Goal: Task Accomplishment & Management: Manage account settings

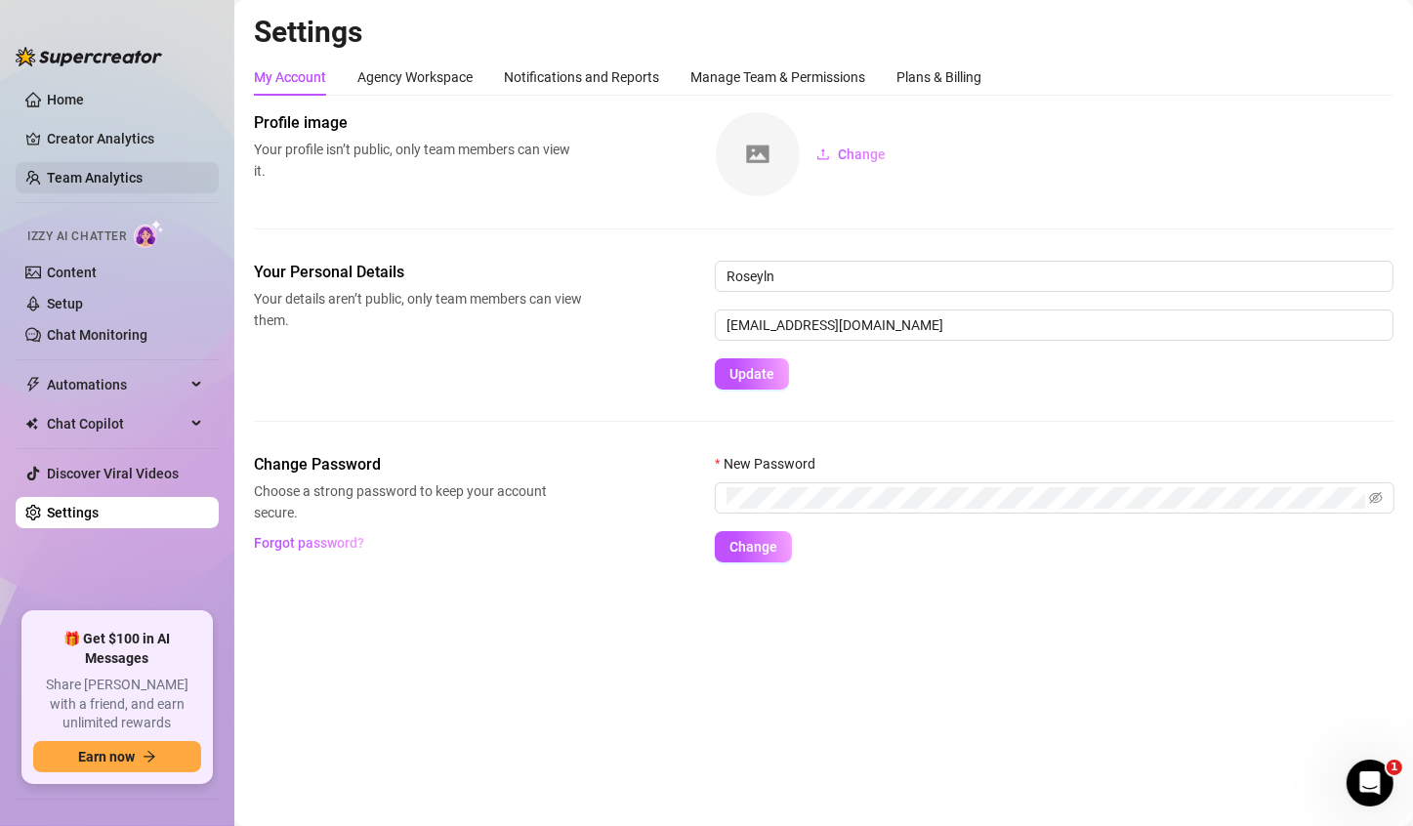
click at [100, 179] on link "Team Analytics" at bounding box center [95, 178] width 96 height 16
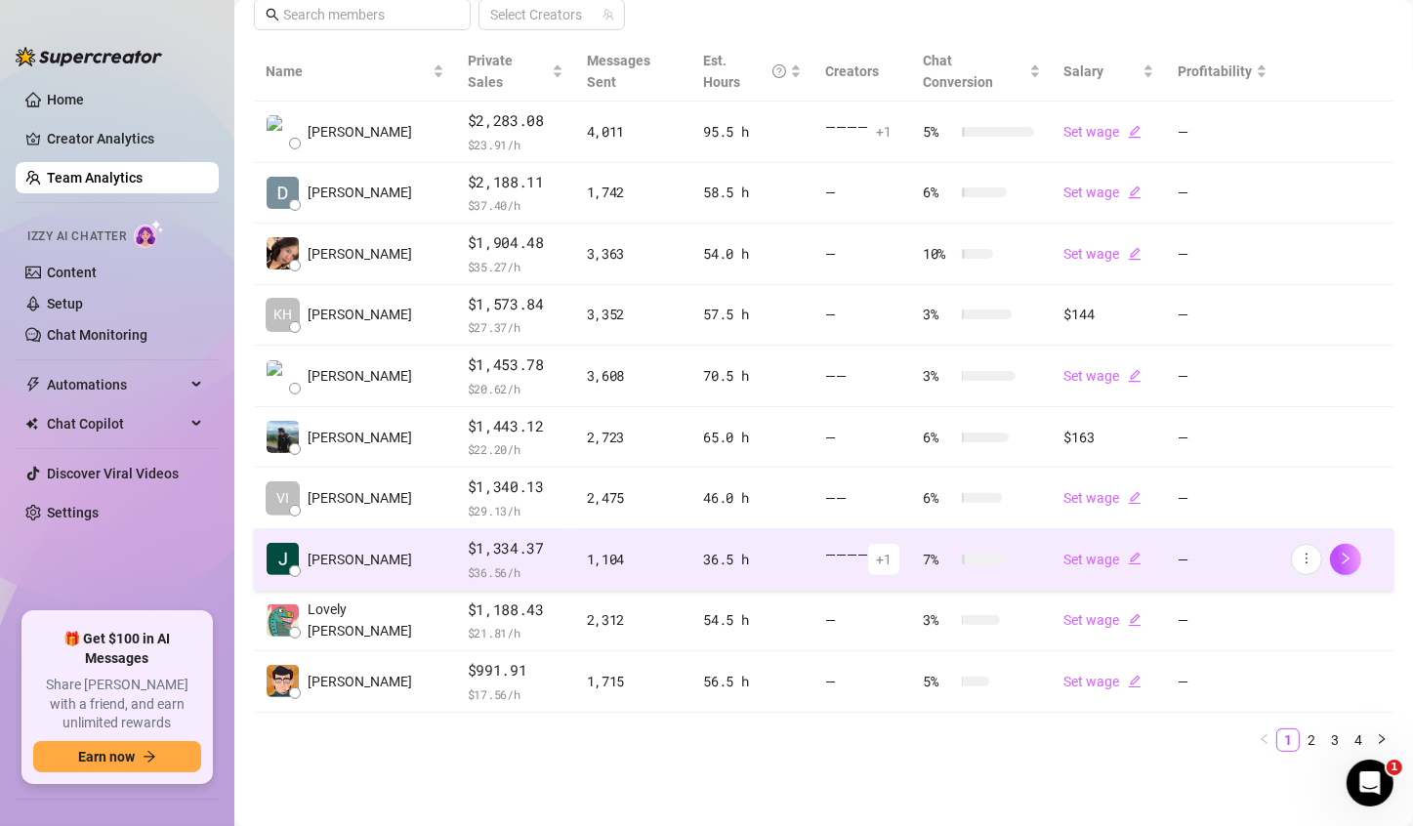
scroll to position [422, 0]
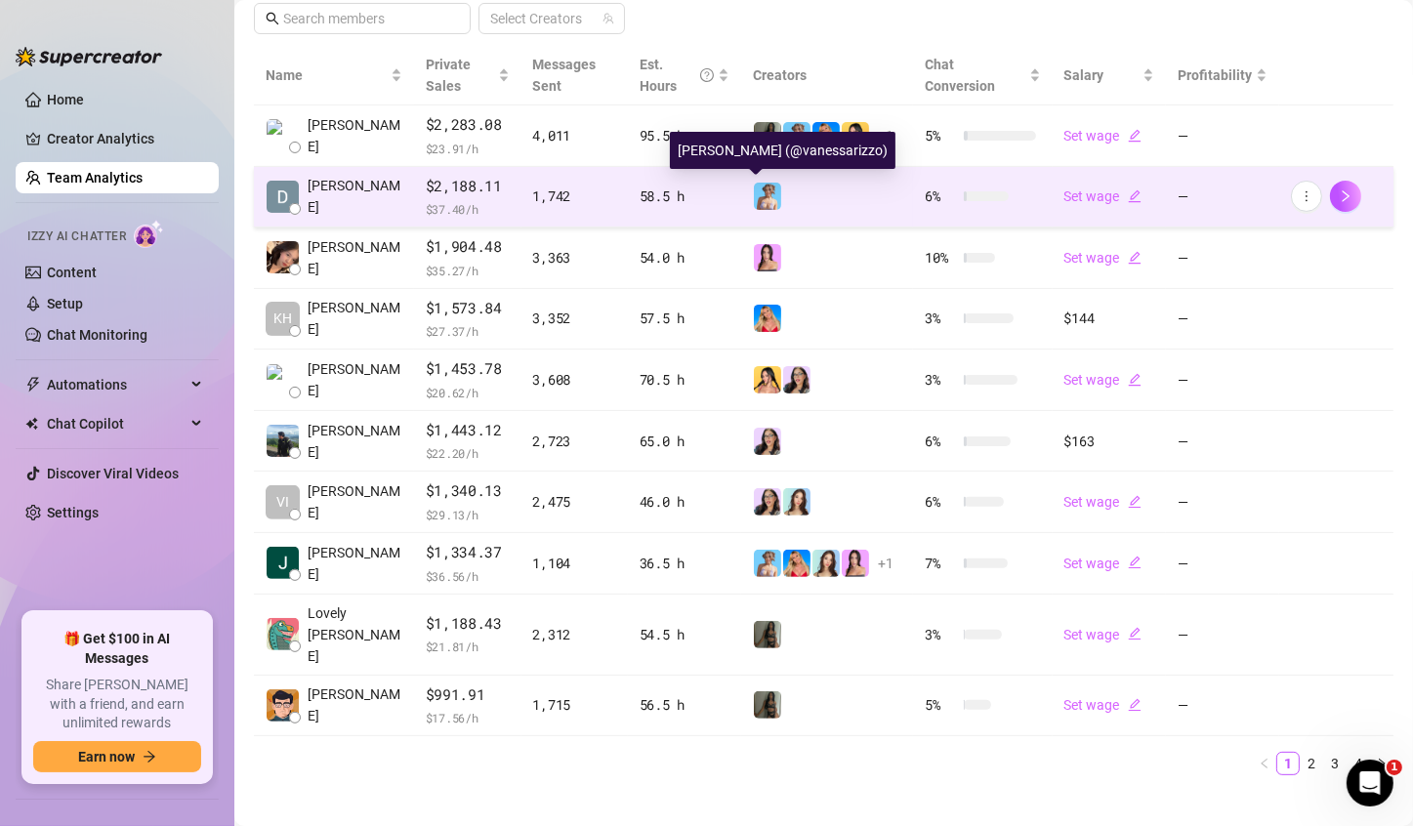
click at [755, 194] on img at bounding box center [767, 196] width 27 height 27
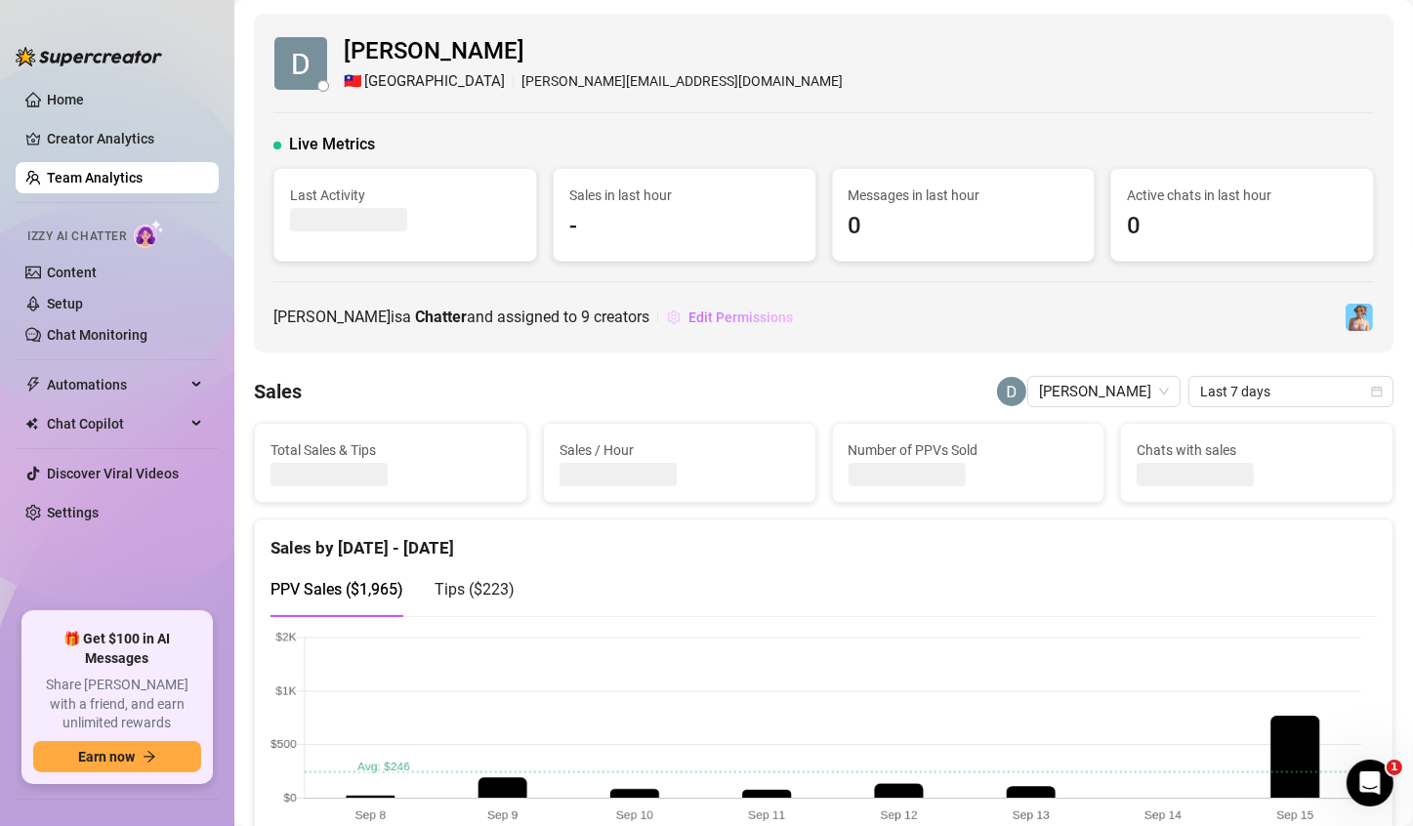
click at [725, 316] on span "Edit Permissions" at bounding box center [740, 318] width 104 height 16
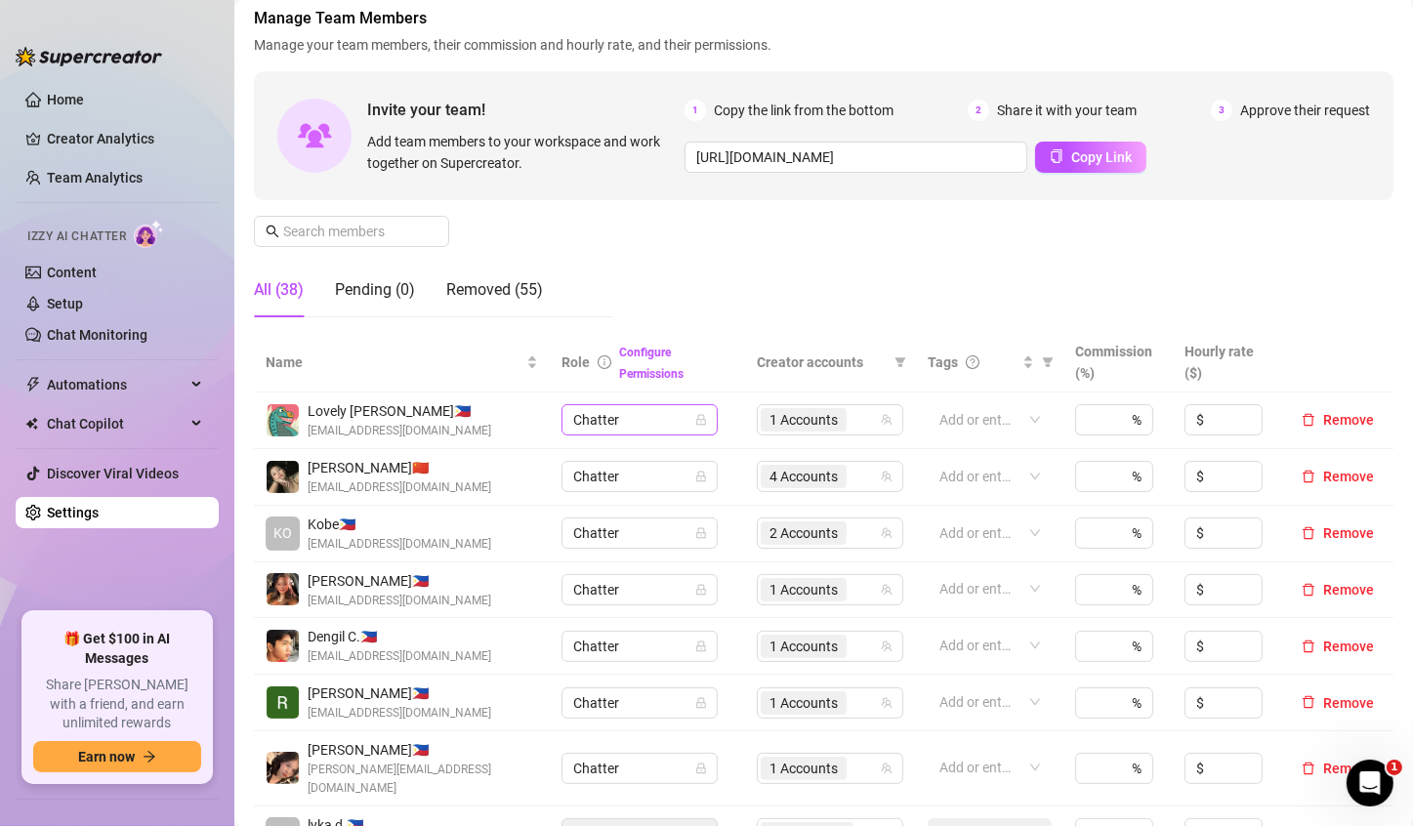
scroll to position [293, 0]
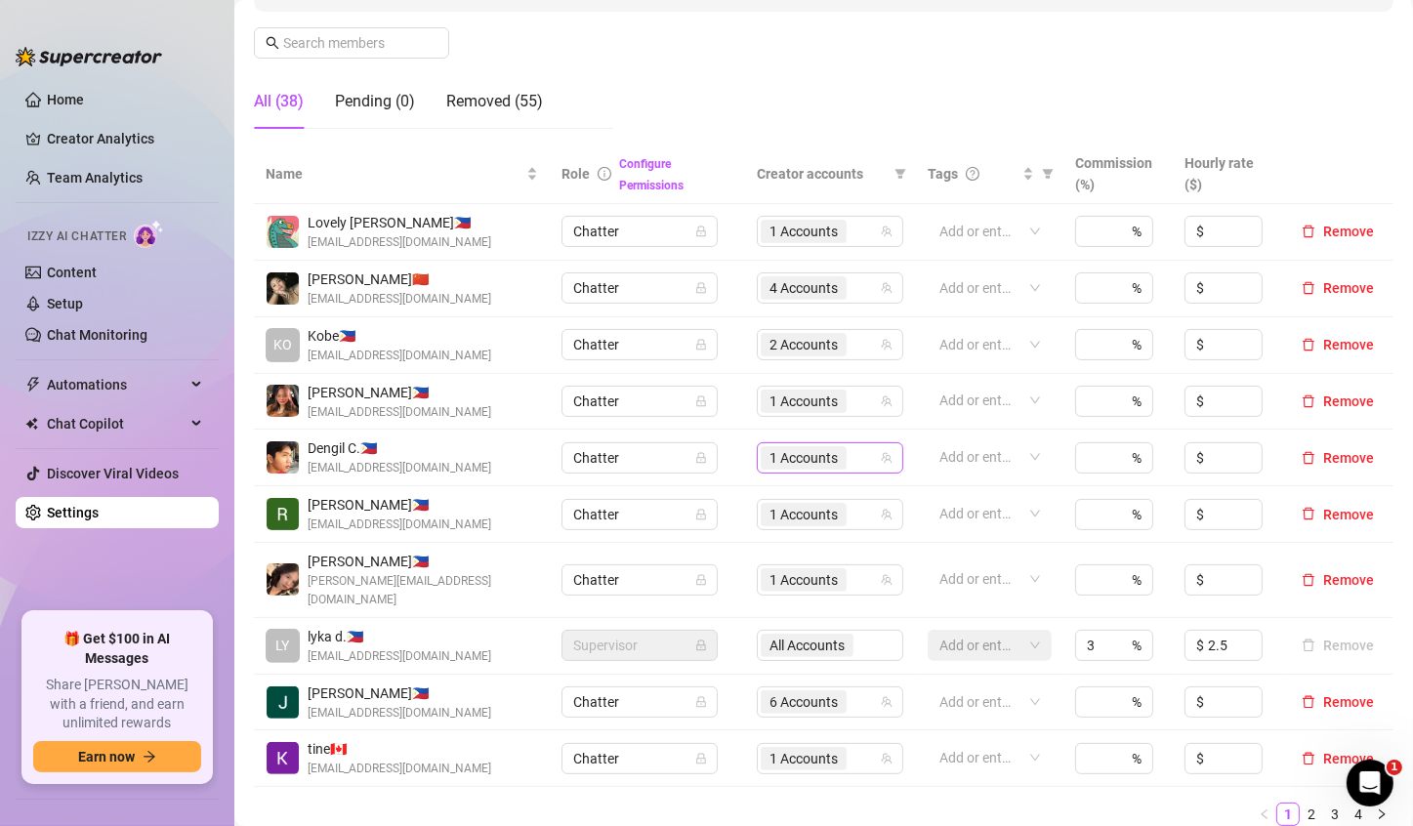
click at [783, 464] on span "1 Accounts" at bounding box center [803, 457] width 68 height 21
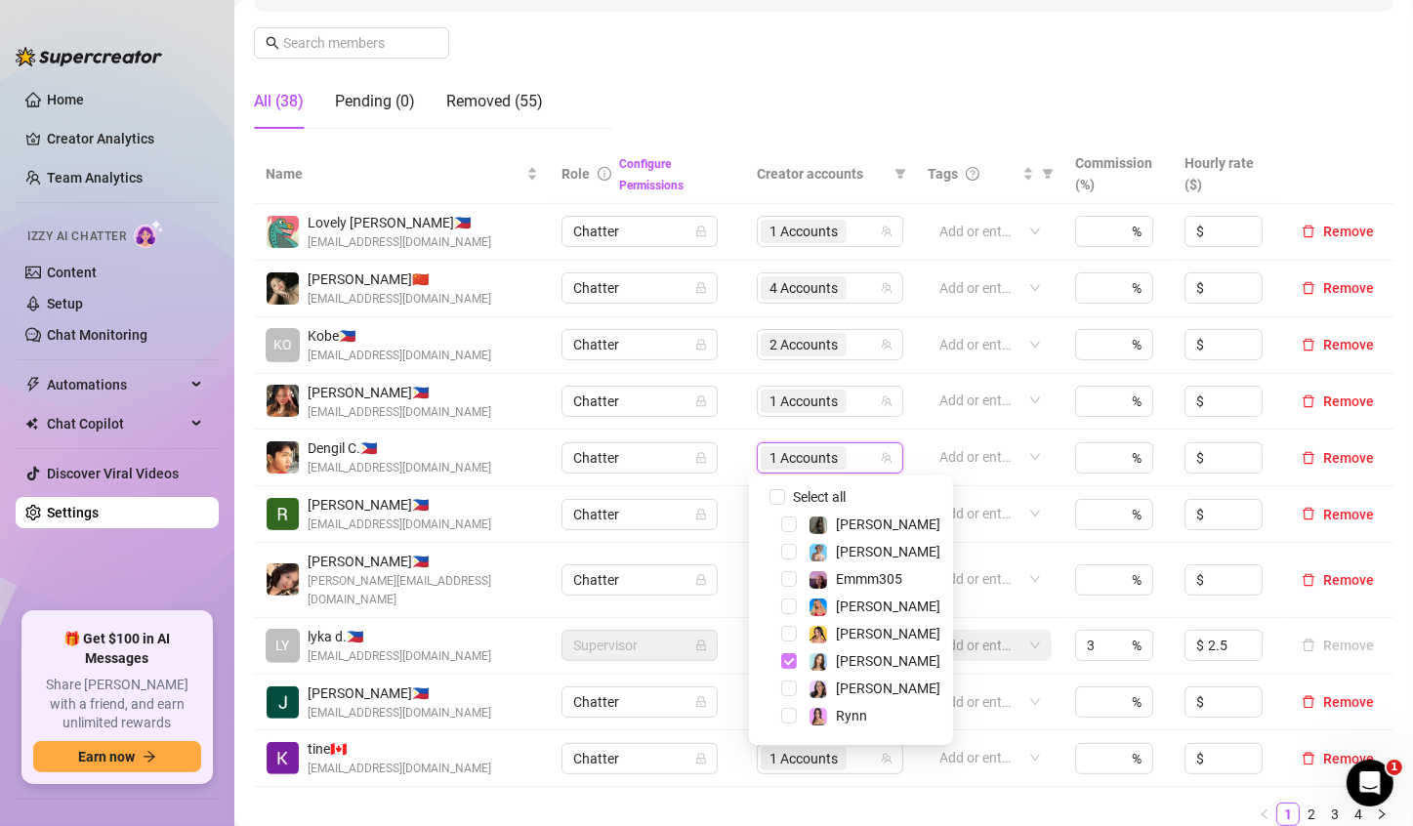
click at [792, 655] on span "Select tree node" at bounding box center [789, 661] width 16 height 16
click at [787, 555] on span "Select tree node" at bounding box center [789, 552] width 16 height 16
click at [787, 803] on ul "1 2 3 4" at bounding box center [824, 814] width 1140 height 23
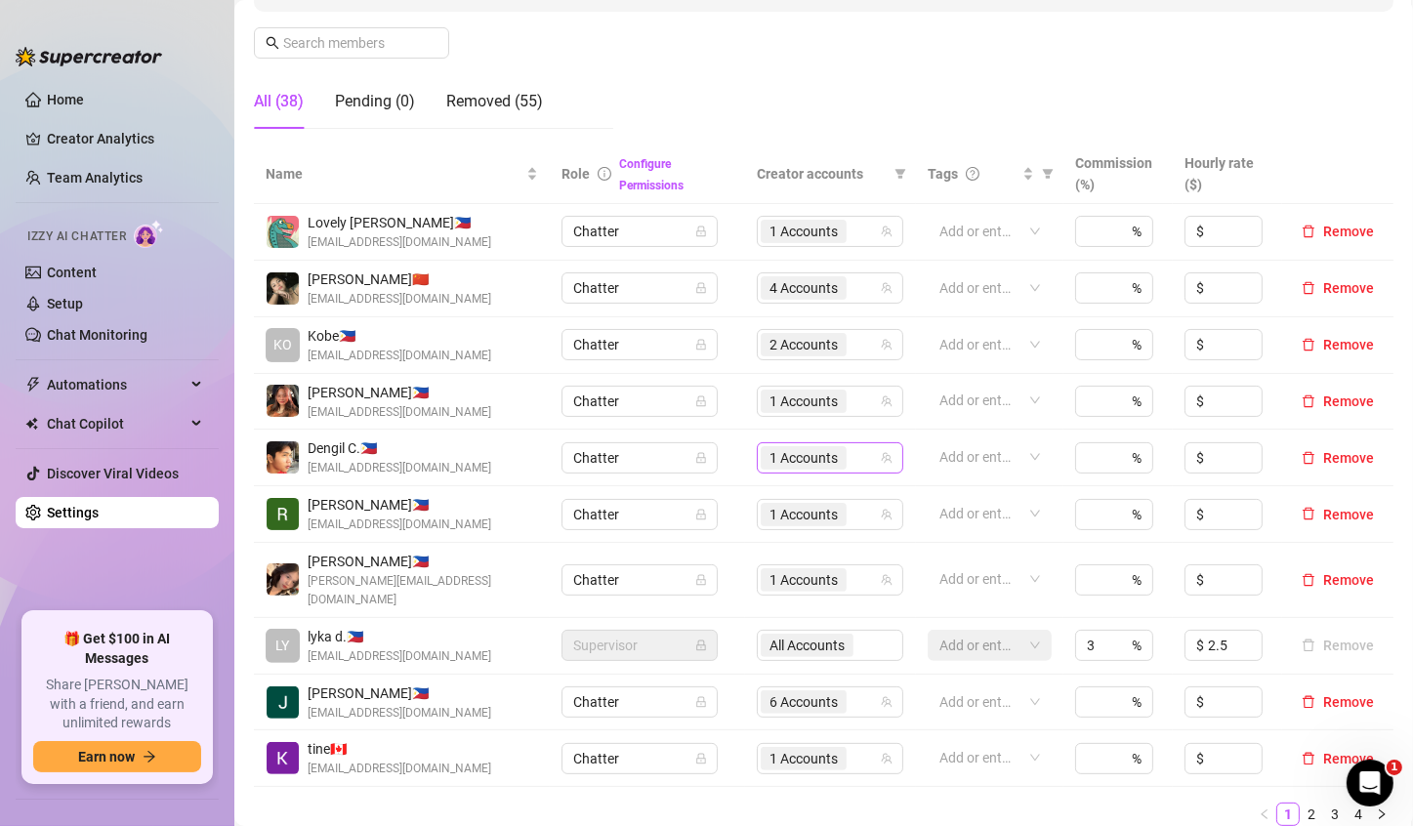
click at [771, 457] on span "1 Accounts" at bounding box center [803, 457] width 68 height 21
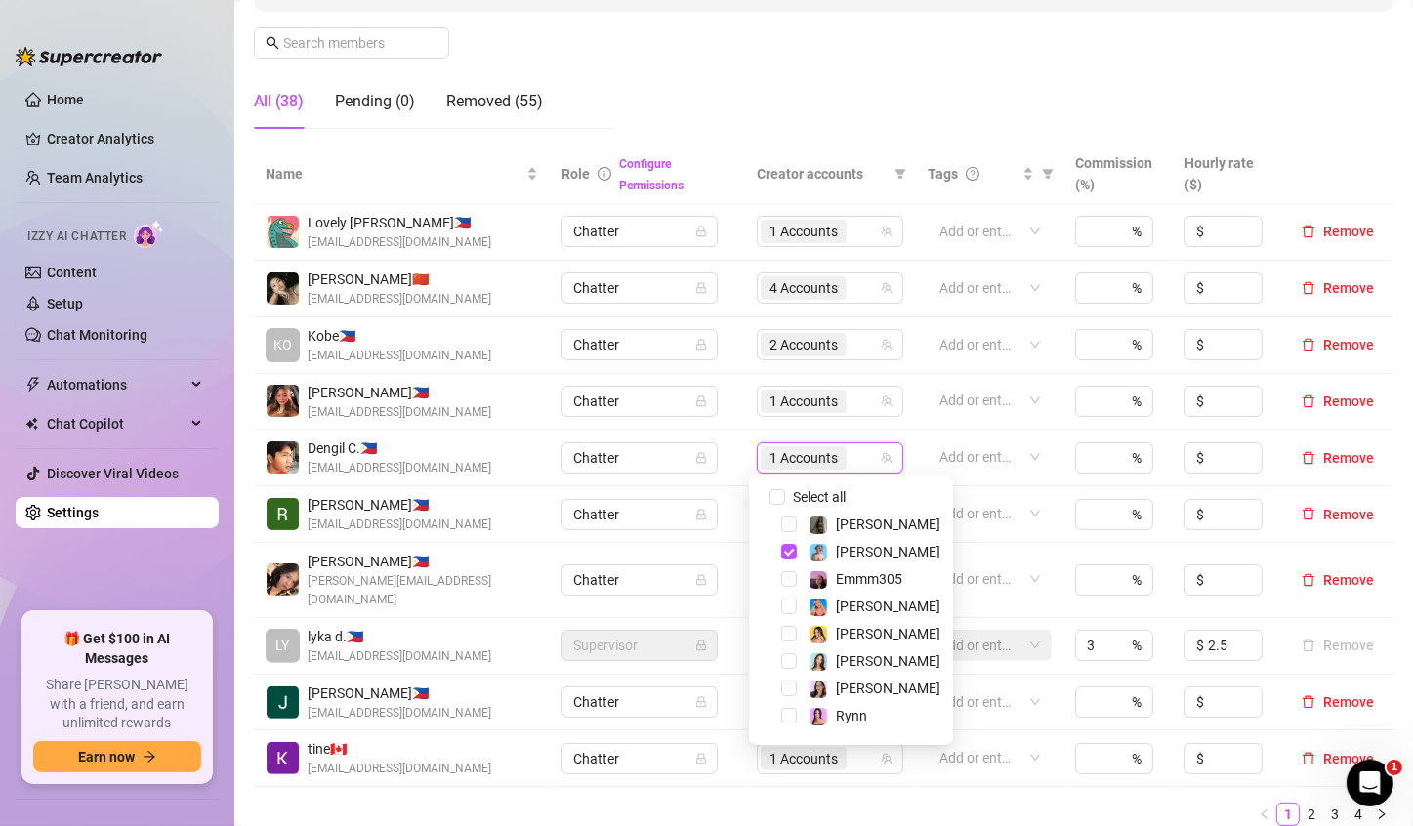
click at [794, 803] on ul "1 2 3 4" at bounding box center [824, 814] width 1140 height 23
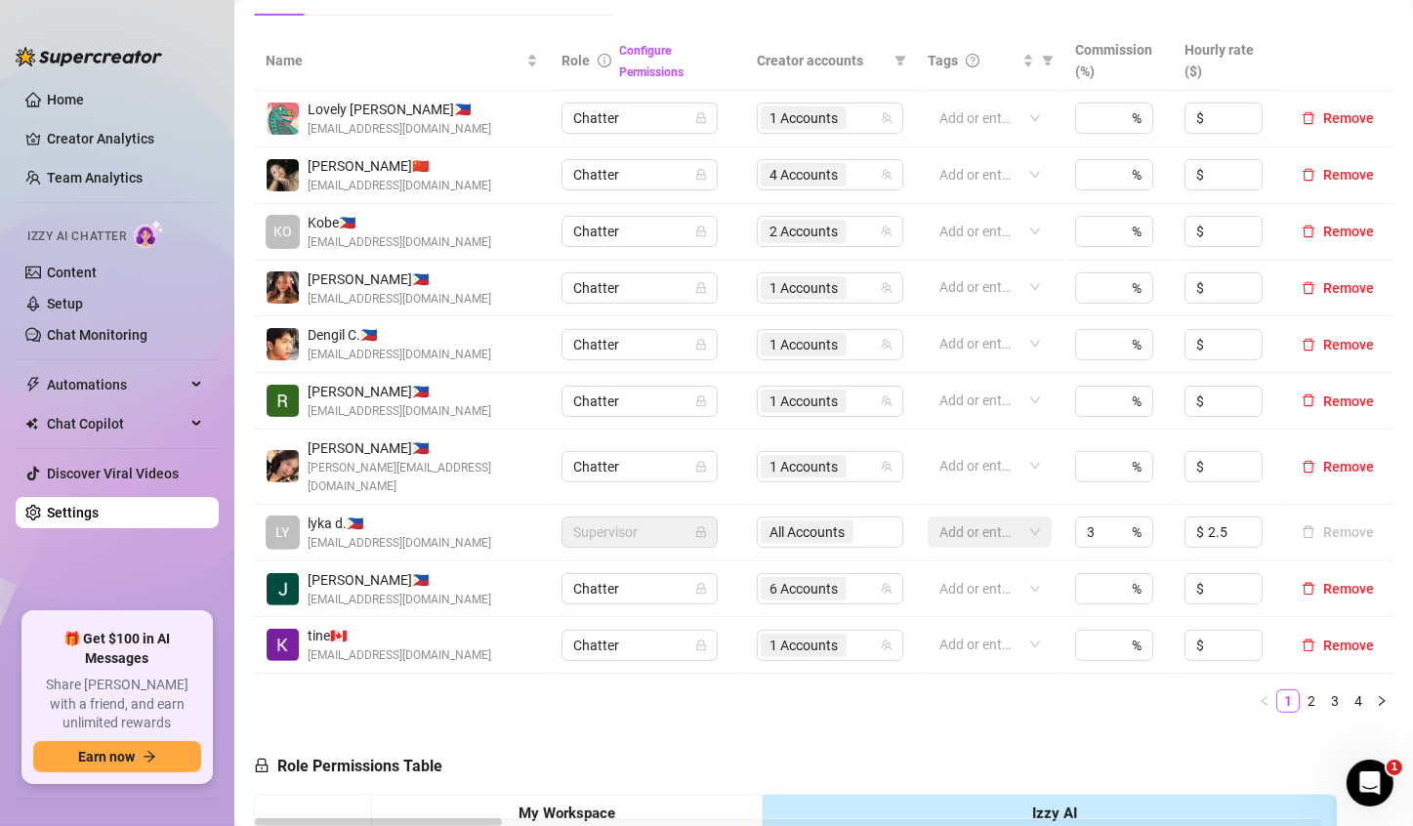
scroll to position [586, 0]
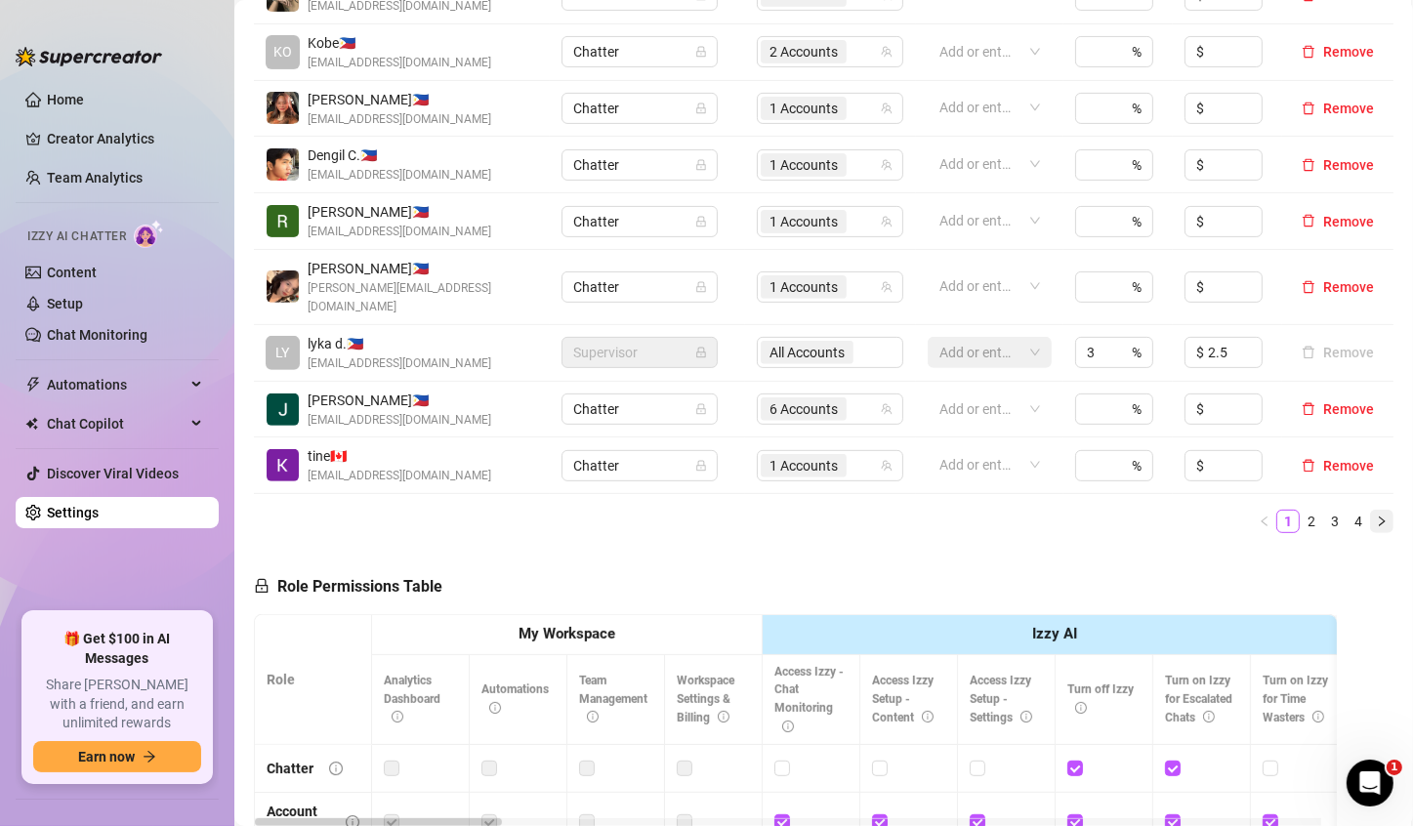
click at [1376, 516] on icon "right" at bounding box center [1382, 522] width 12 height 12
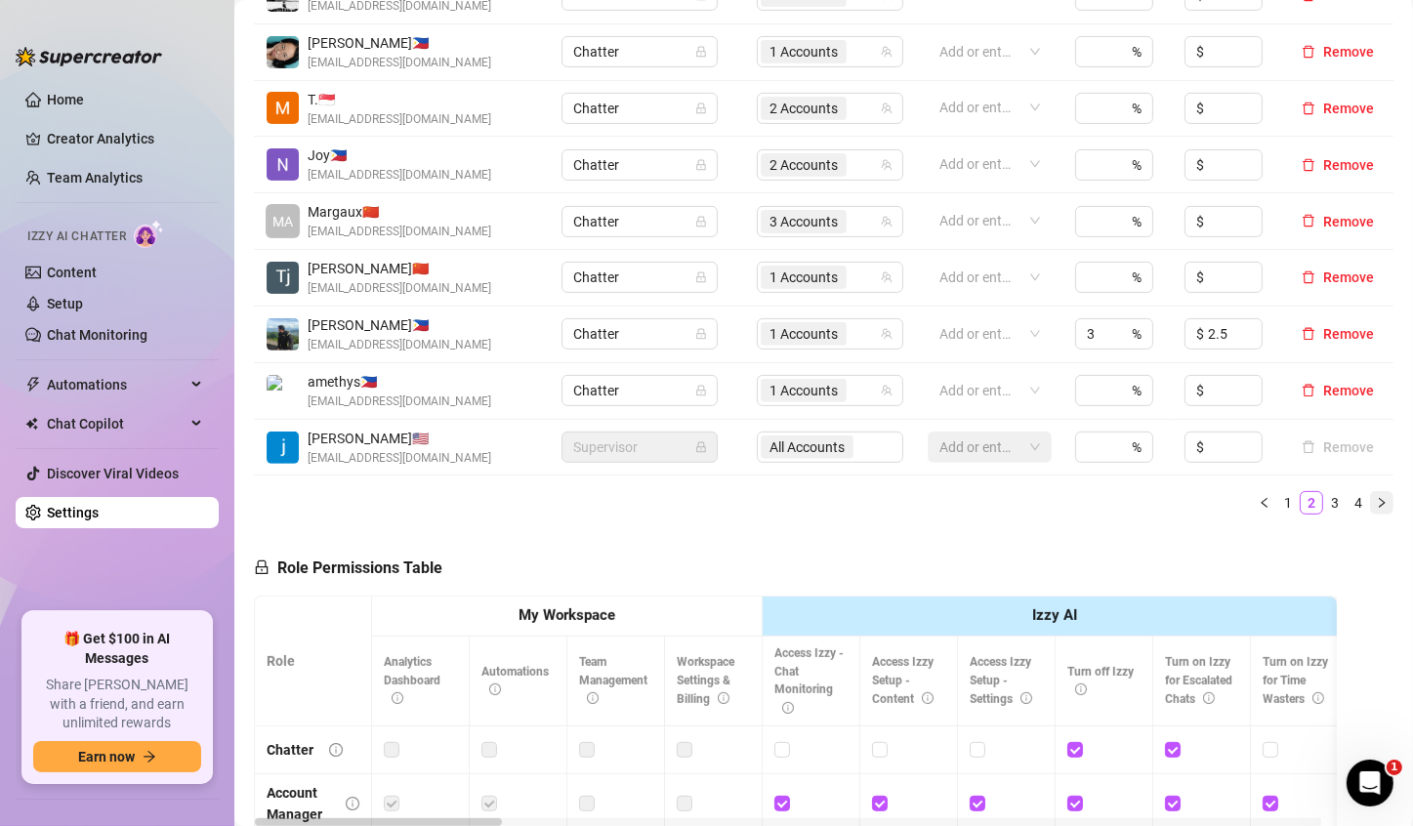
click at [1376, 500] on icon "right" at bounding box center [1382, 503] width 12 height 12
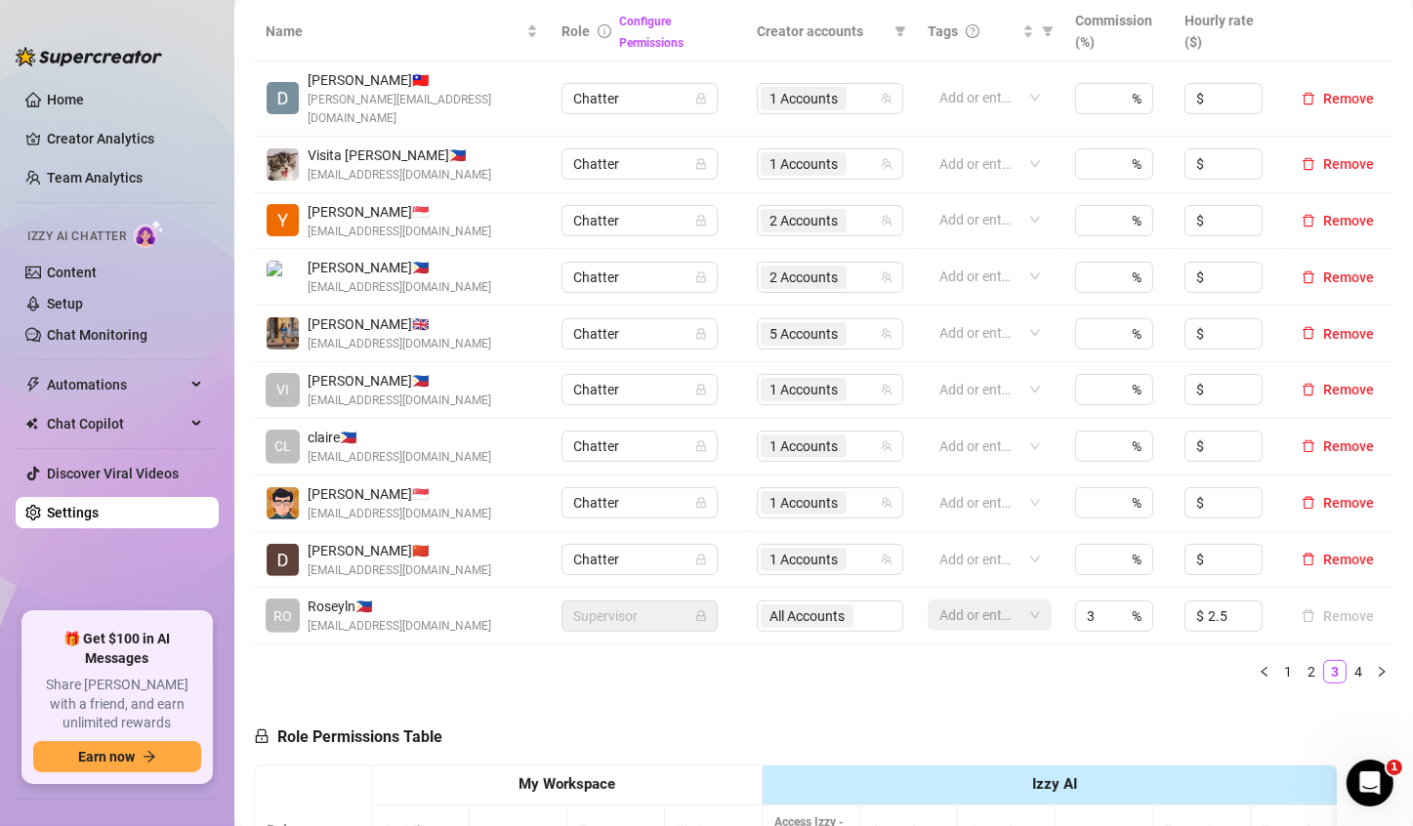
scroll to position [391, 0]
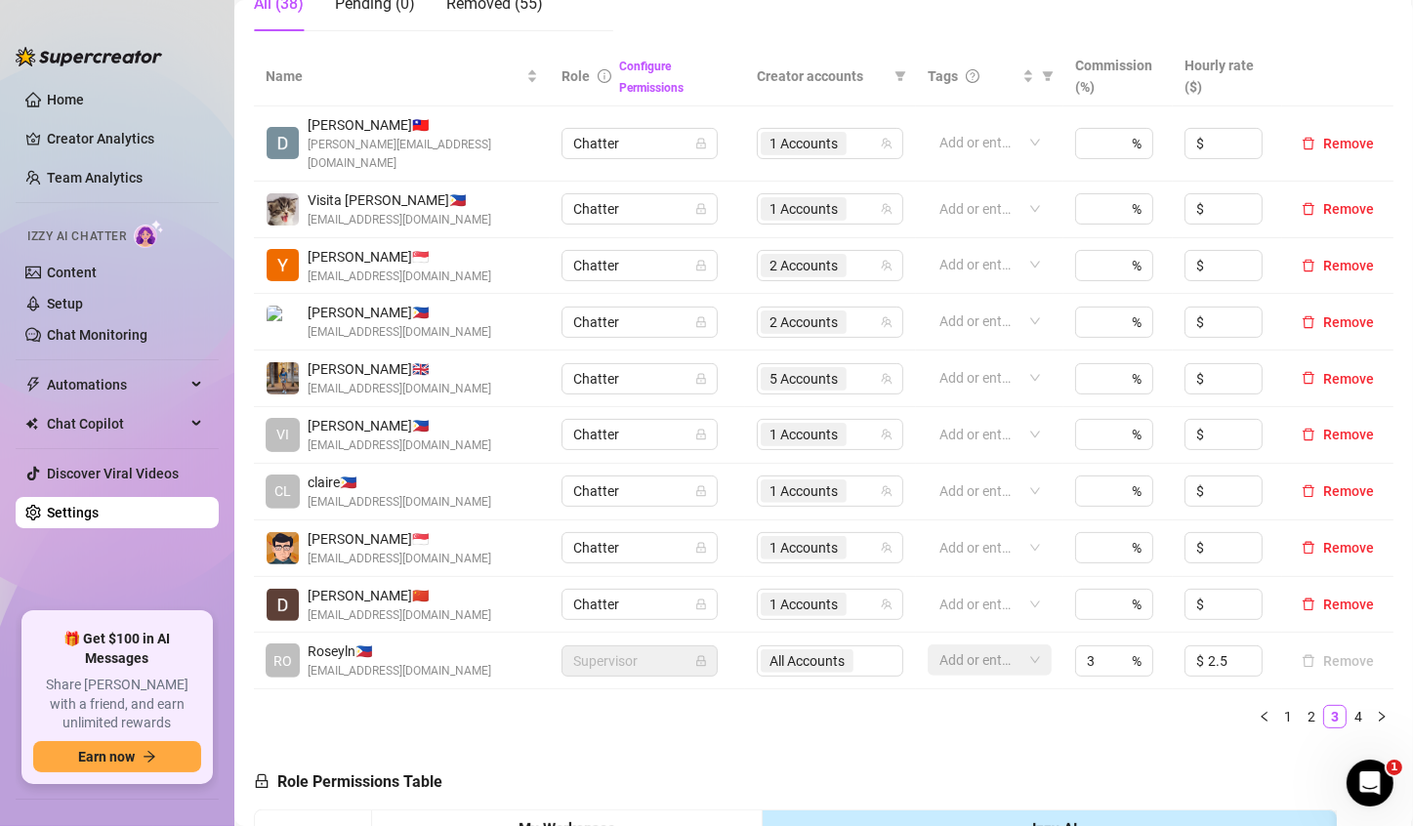
click at [1376, 711] on icon "right" at bounding box center [1382, 717] width 12 height 12
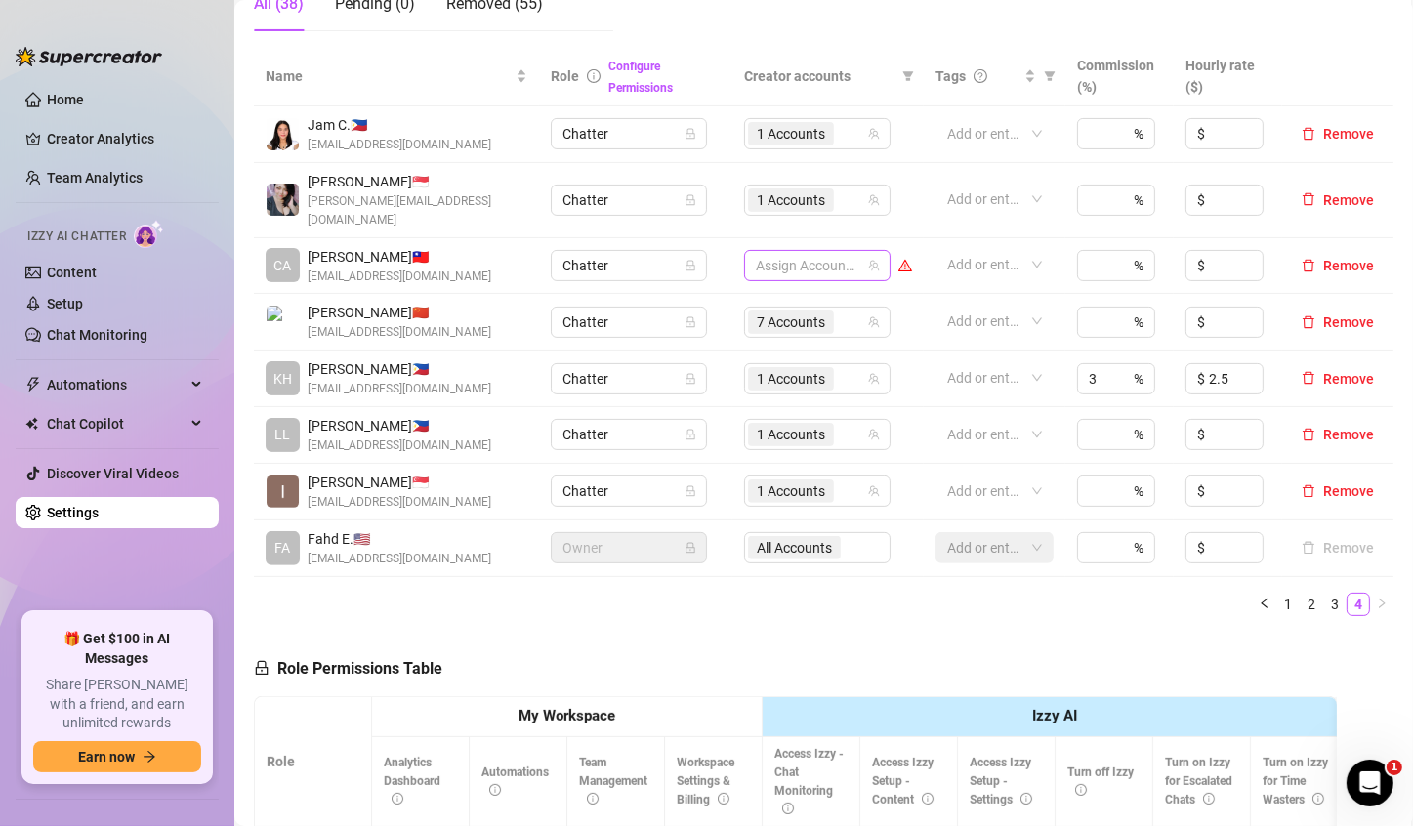
click at [796, 255] on div at bounding box center [807, 265] width 118 height 27
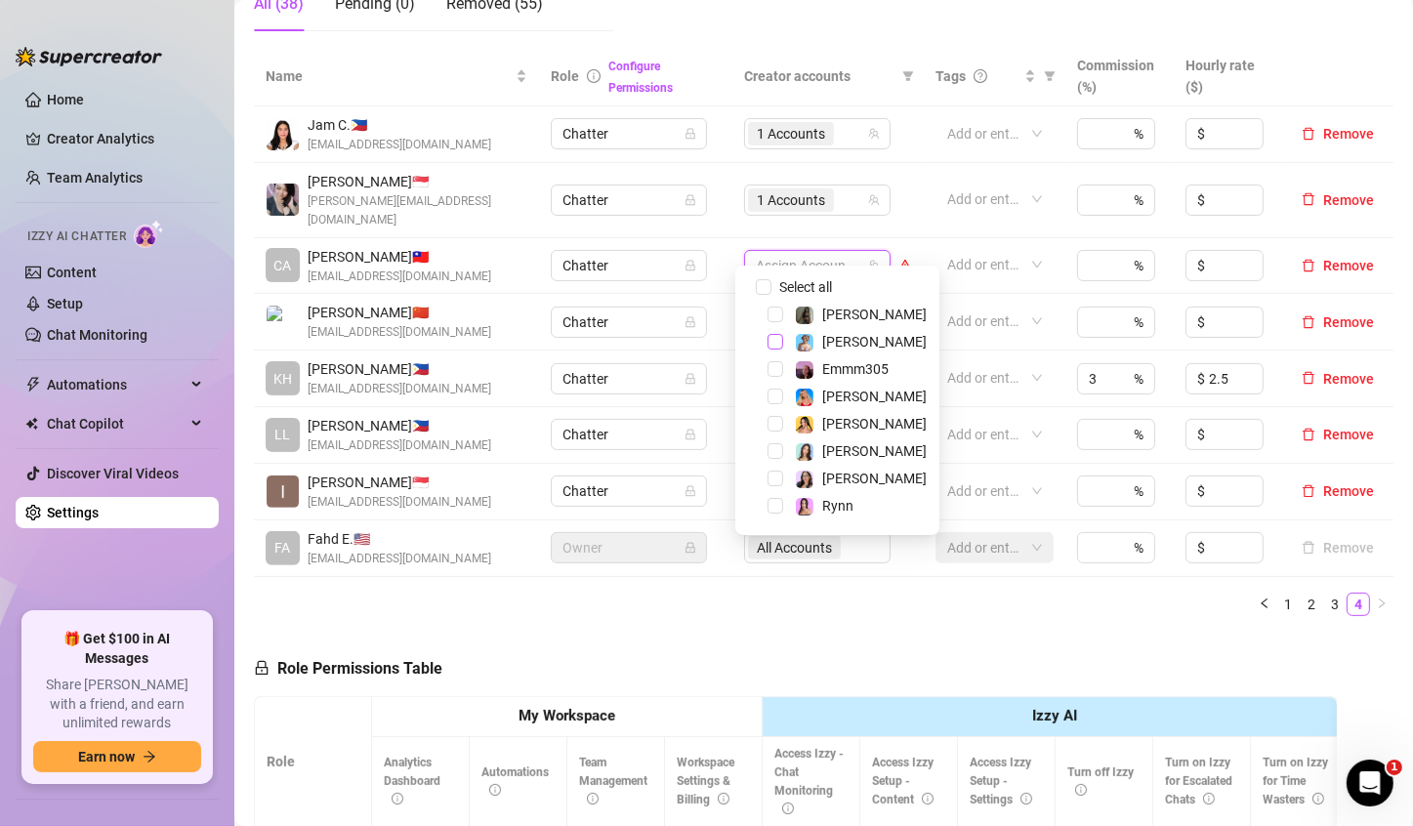
click at [772, 342] on span "Select tree node" at bounding box center [775, 342] width 16 height 16
click at [815, 593] on ul "1 2 3 4" at bounding box center [824, 604] width 1140 height 23
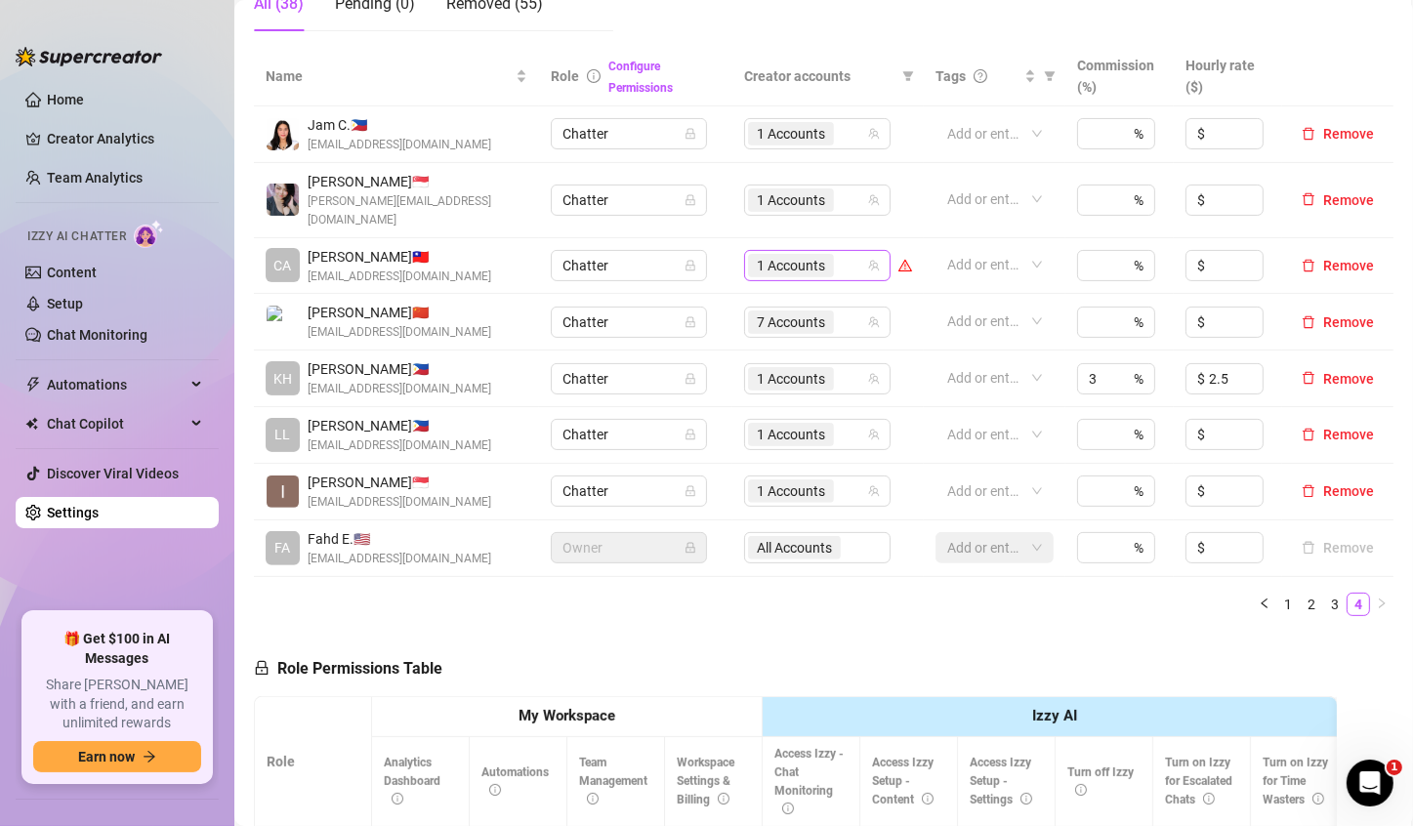
click at [768, 255] on span "1 Accounts" at bounding box center [791, 265] width 68 height 21
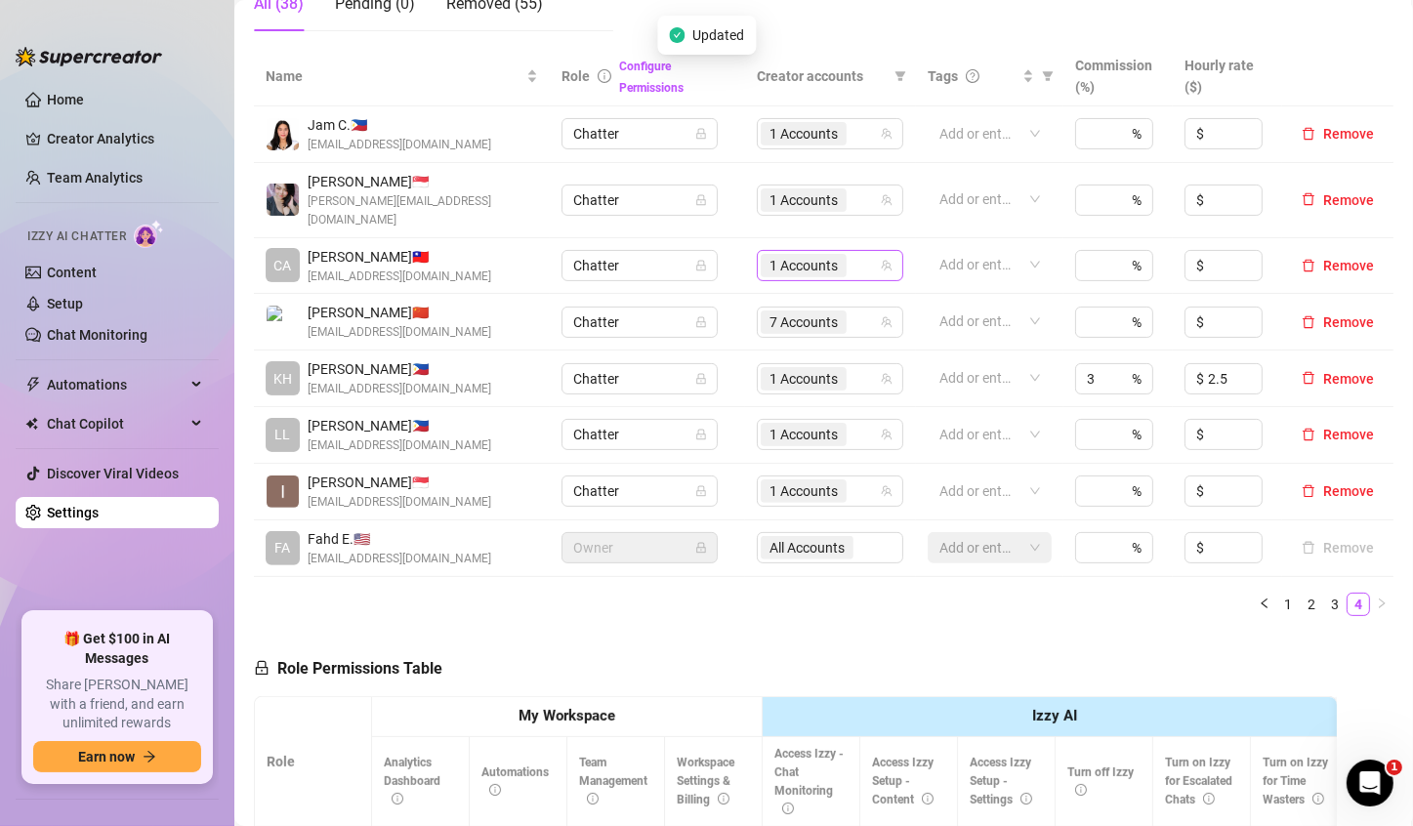
click at [800, 255] on span "1 Accounts" at bounding box center [803, 265] width 68 height 21
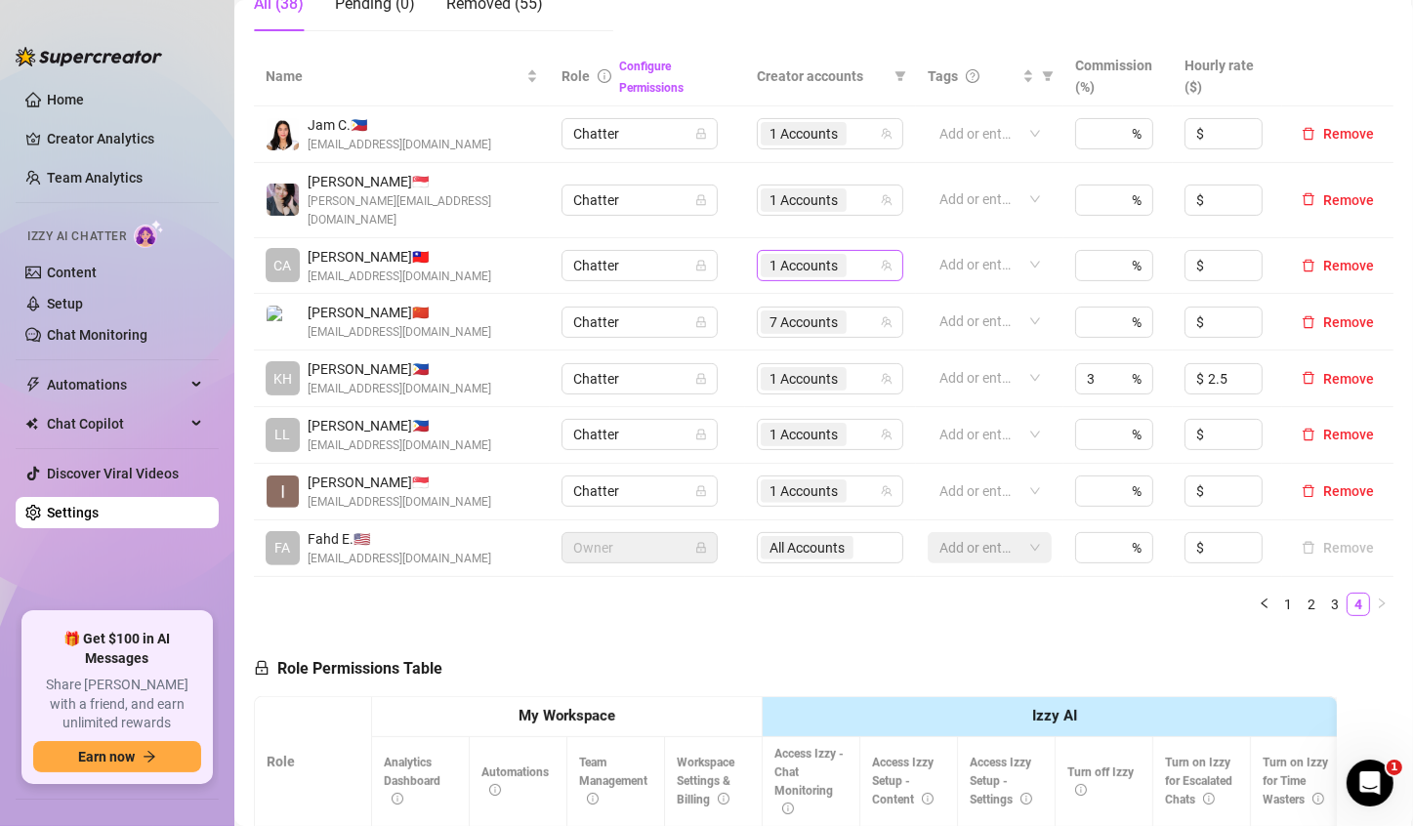
click at [792, 255] on span "1 Accounts" at bounding box center [803, 265] width 68 height 21
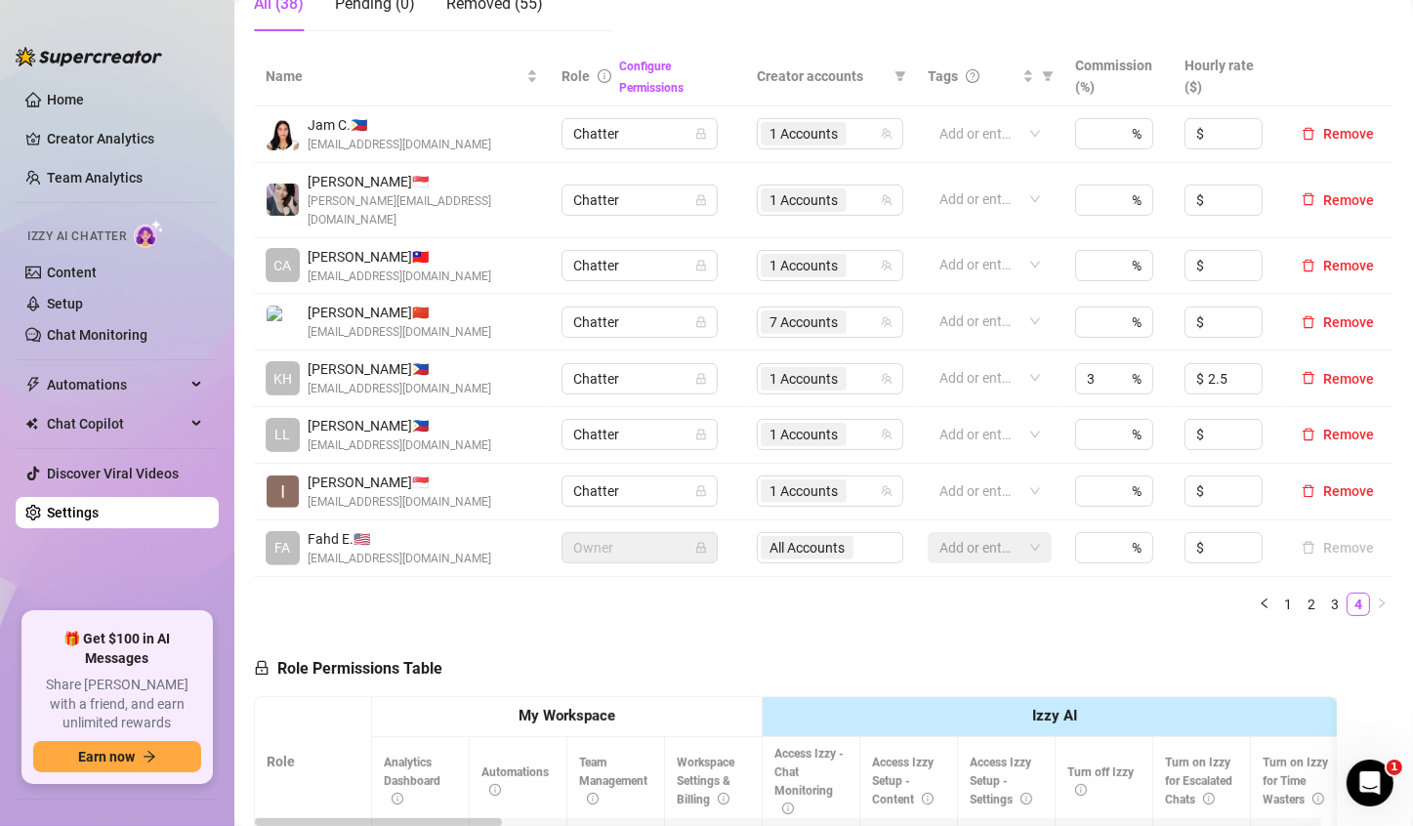
scroll to position [293, 0]
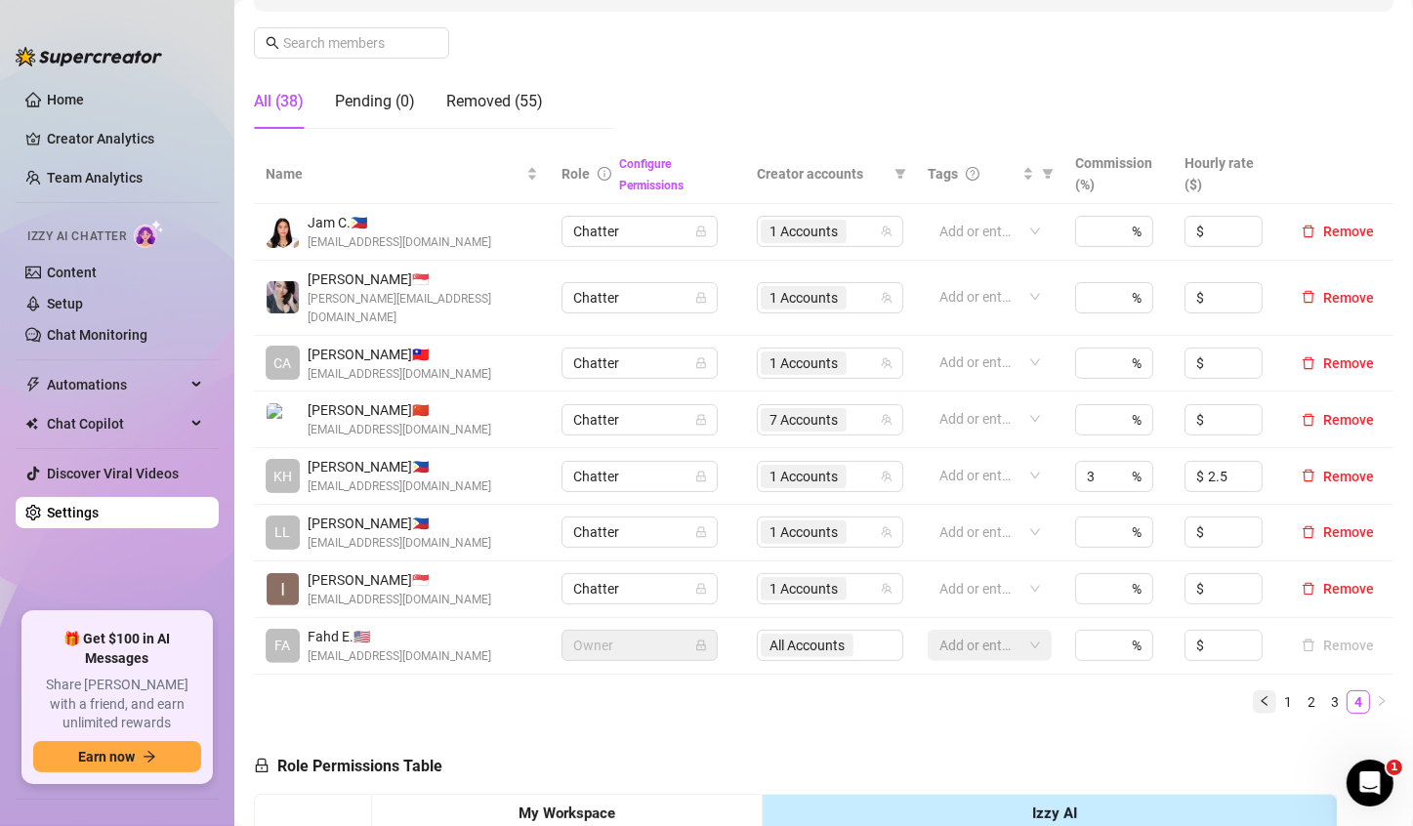
click at [1259, 695] on icon "left" at bounding box center [1265, 701] width 12 height 12
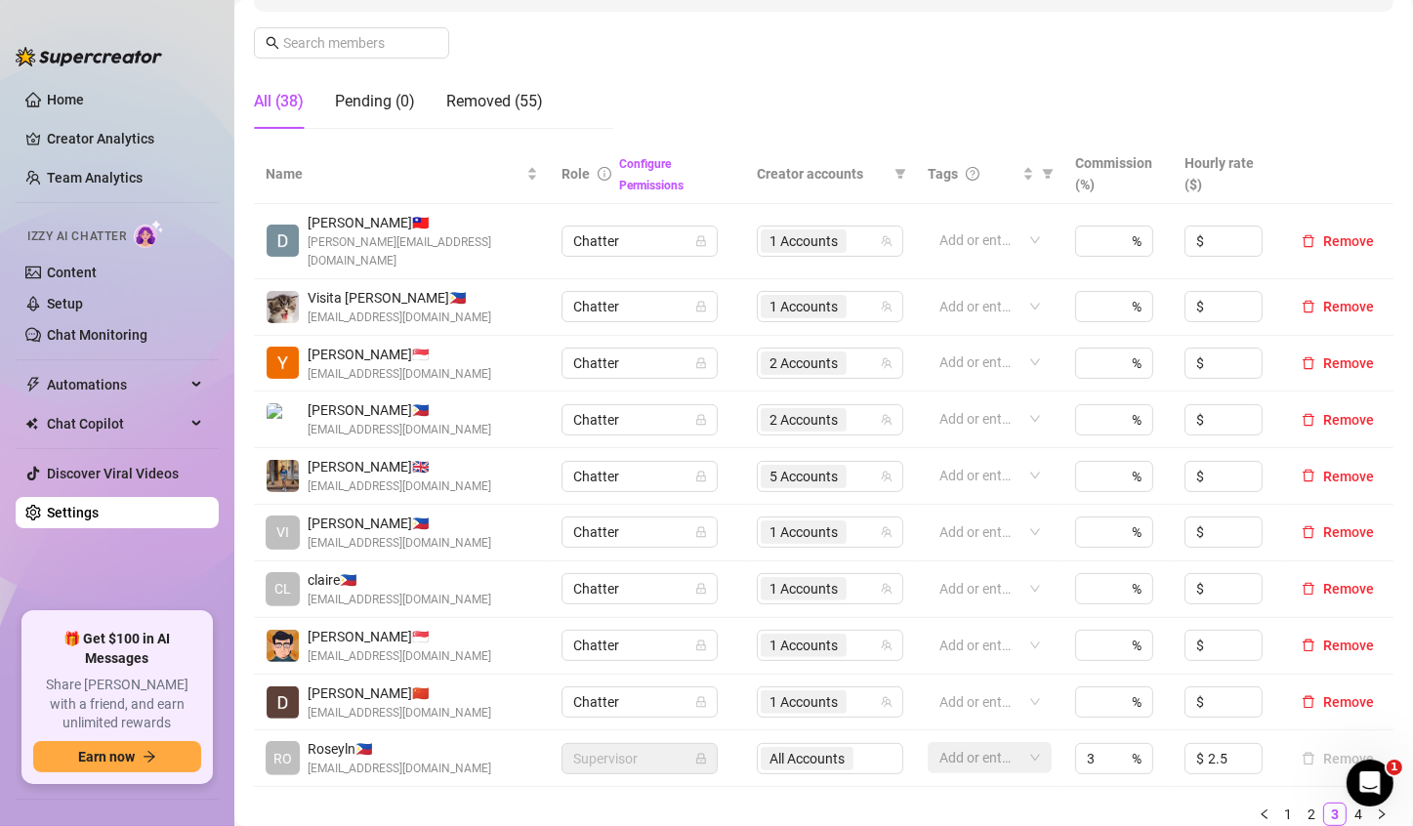
scroll to position [488, 0]
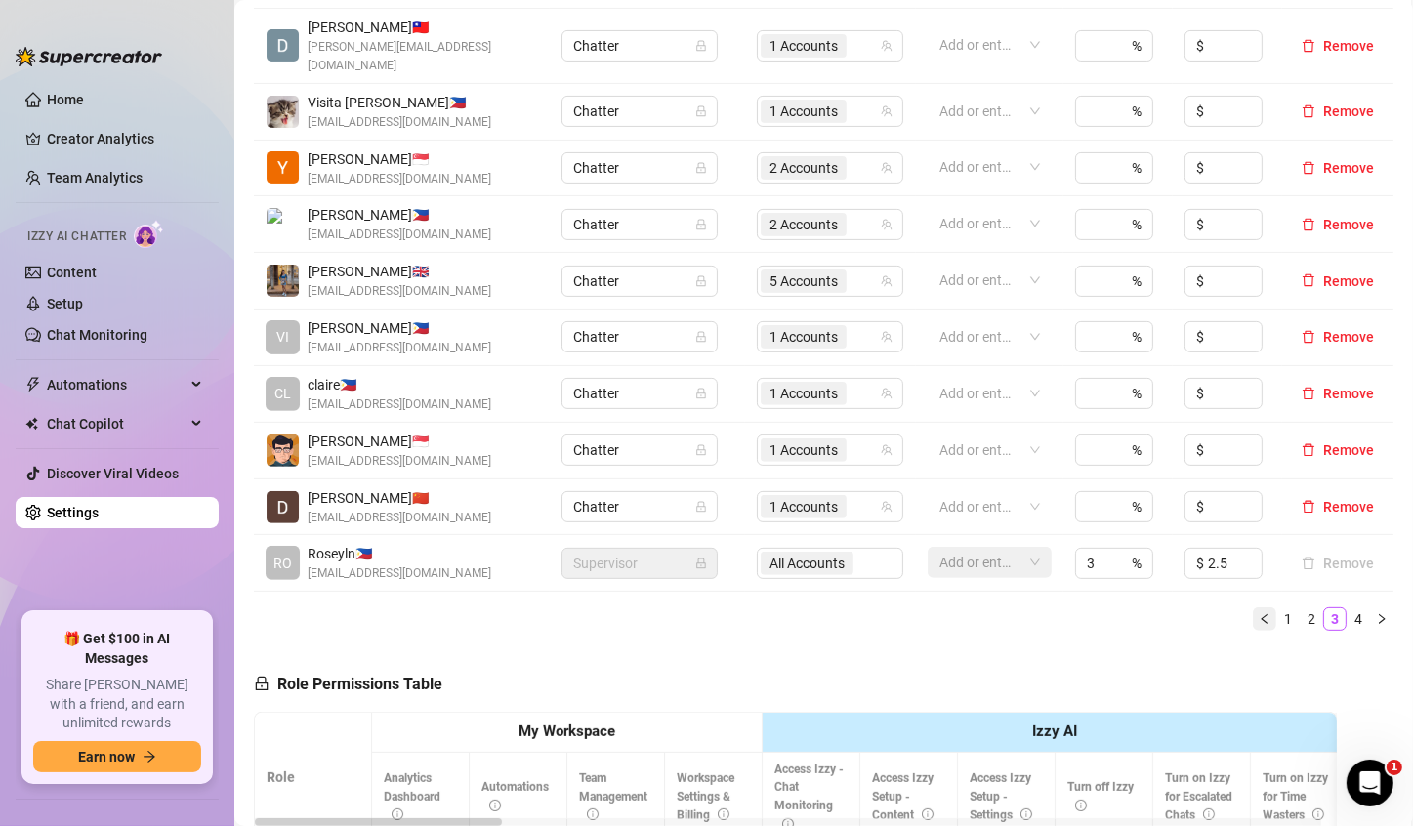
click at [1259, 613] on icon "left" at bounding box center [1265, 619] width 12 height 12
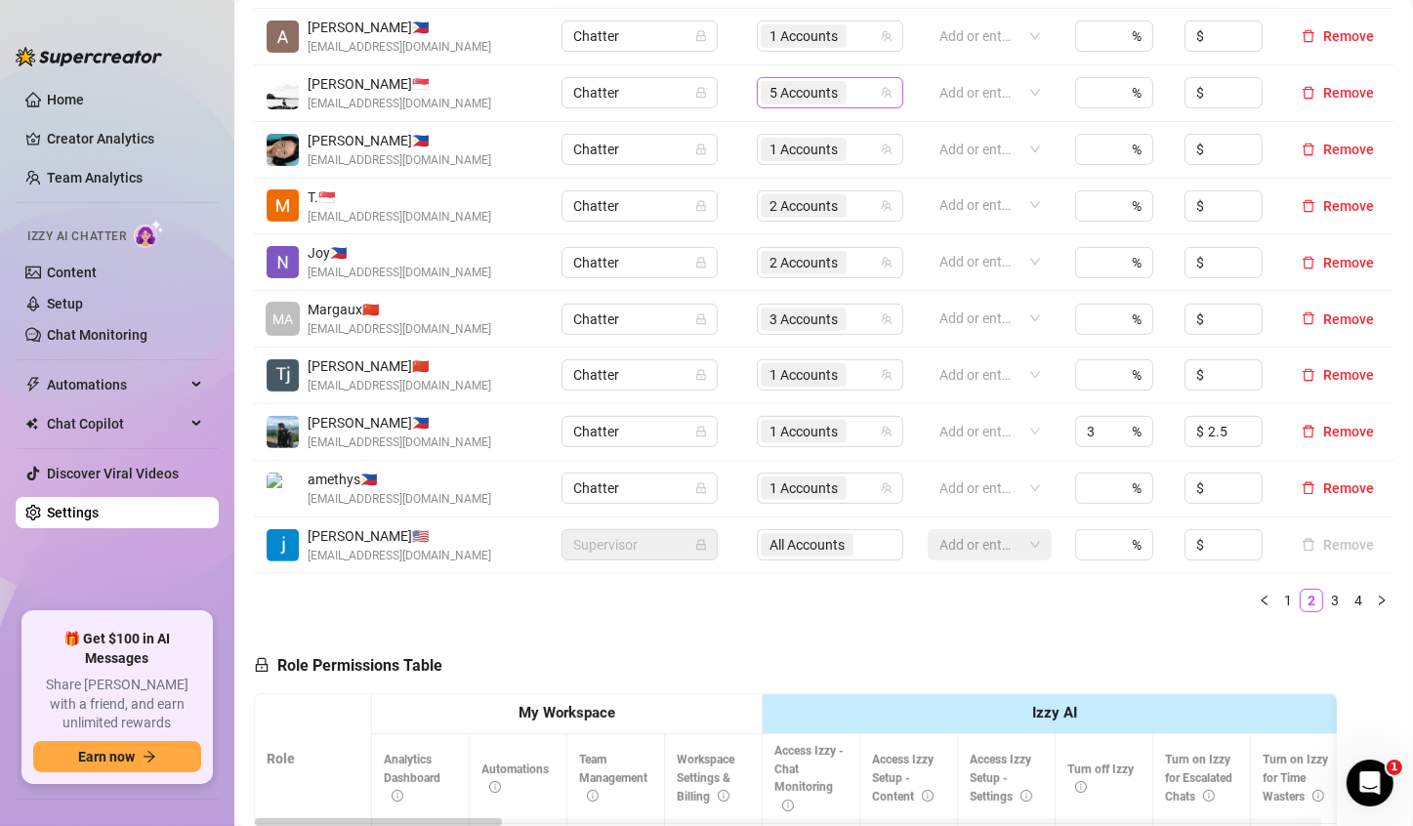
click at [775, 94] on span "5 Accounts" at bounding box center [803, 92] width 68 height 21
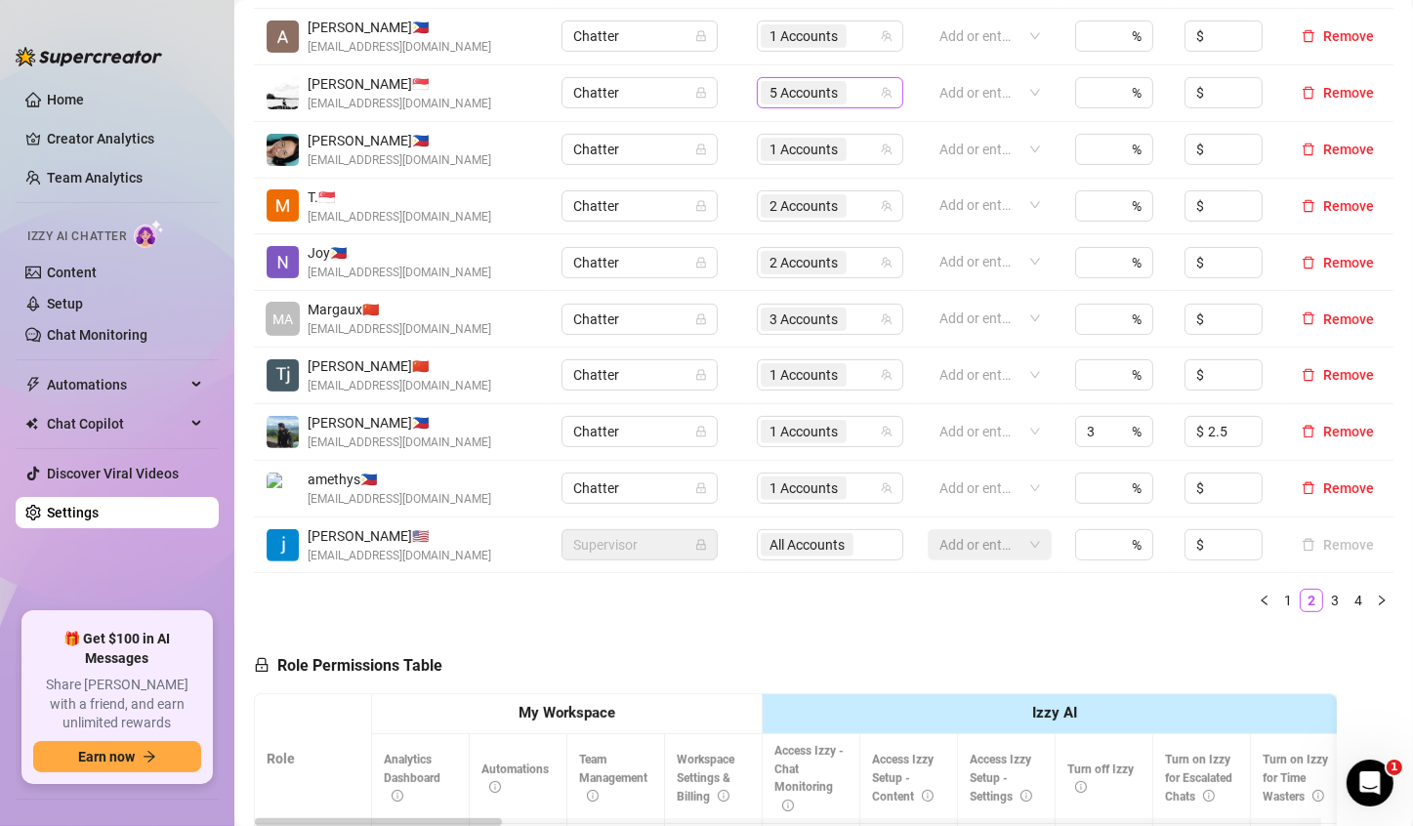
click at [769, 94] on span "5 Accounts" at bounding box center [803, 92] width 68 height 21
click at [1376, 601] on icon "right" at bounding box center [1382, 601] width 12 height 12
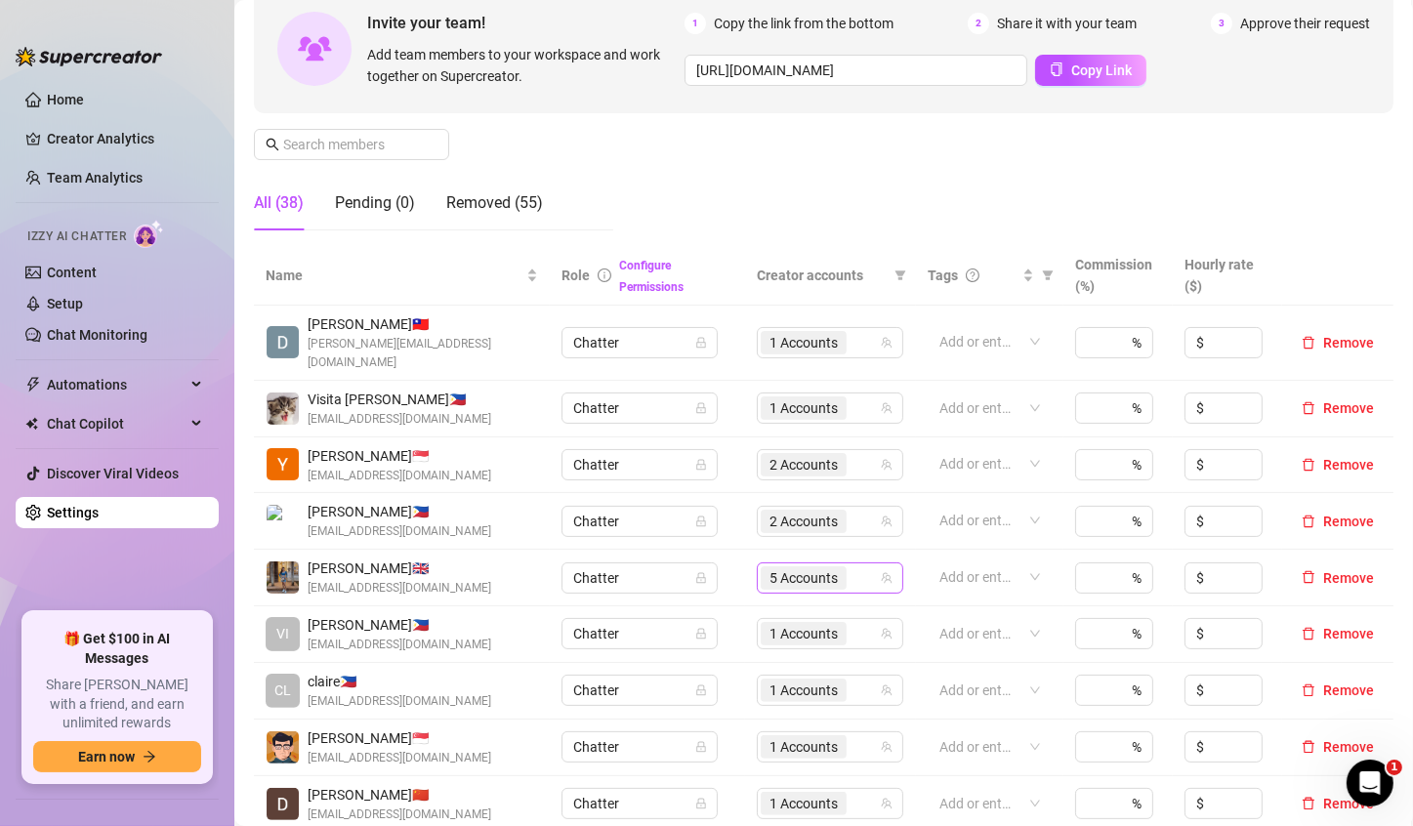
scroll to position [586, 0]
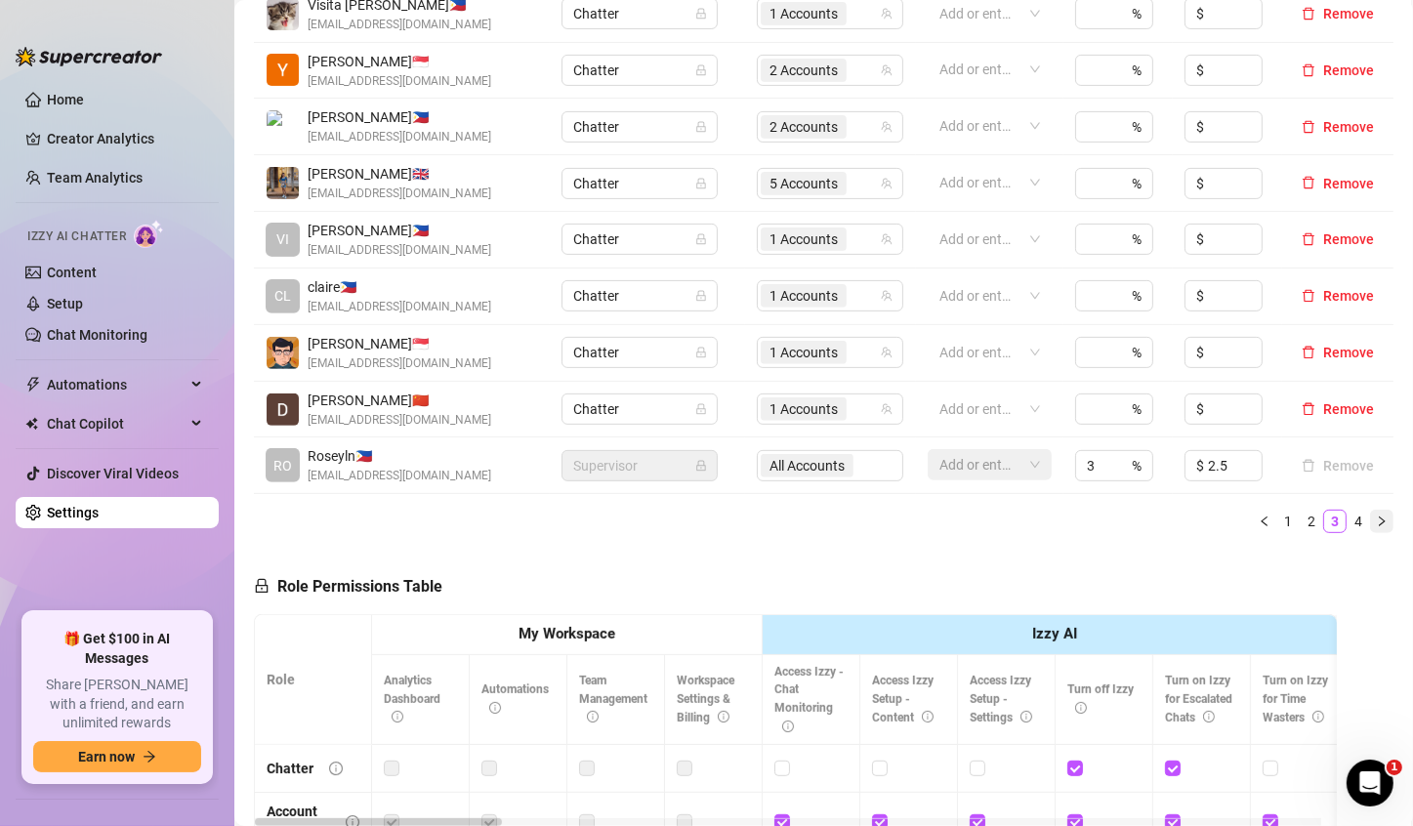
click at [1370, 510] on button "button" at bounding box center [1381, 521] width 23 height 23
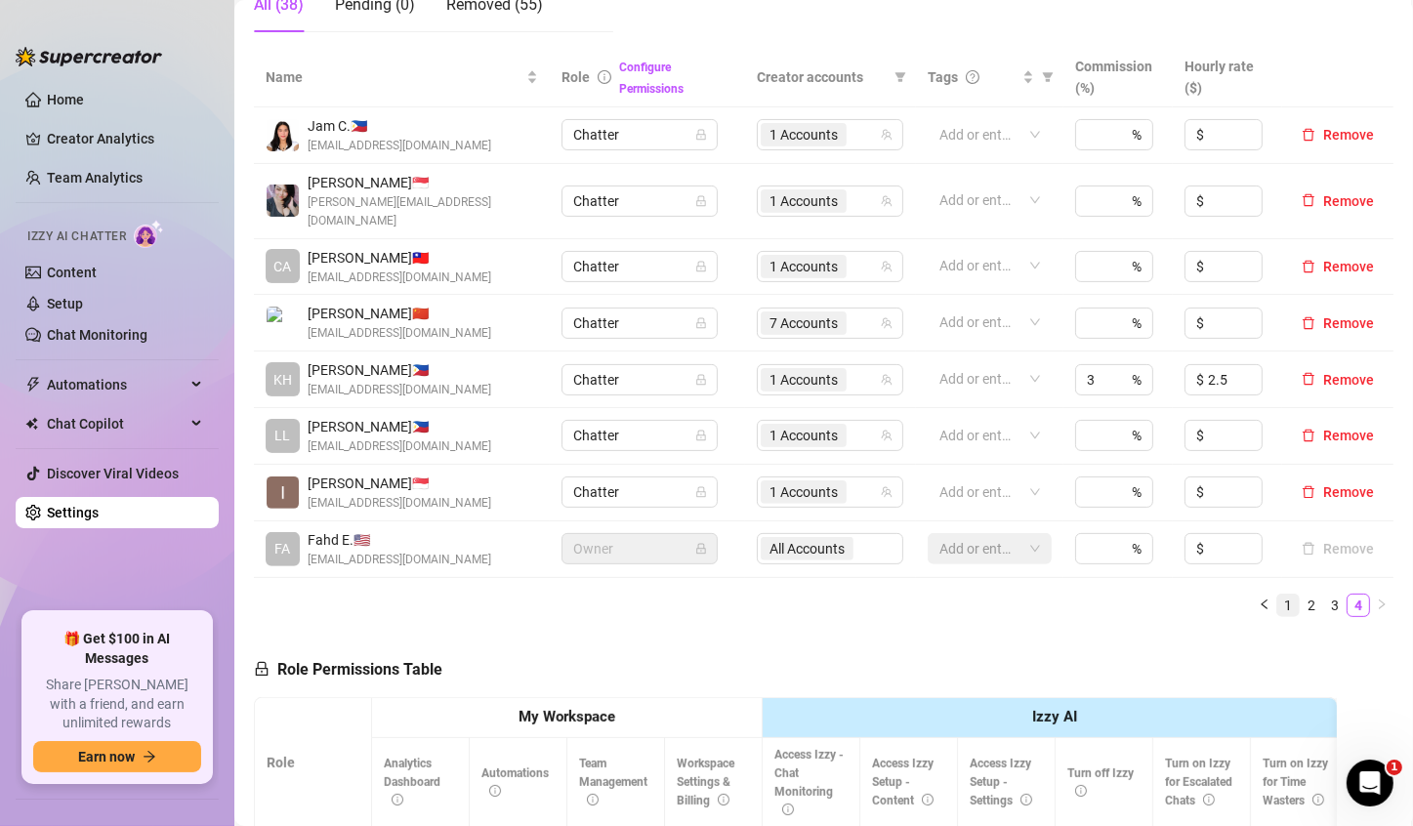
scroll to position [391, 0]
click at [1259, 598] on icon "left" at bounding box center [1265, 604] width 12 height 12
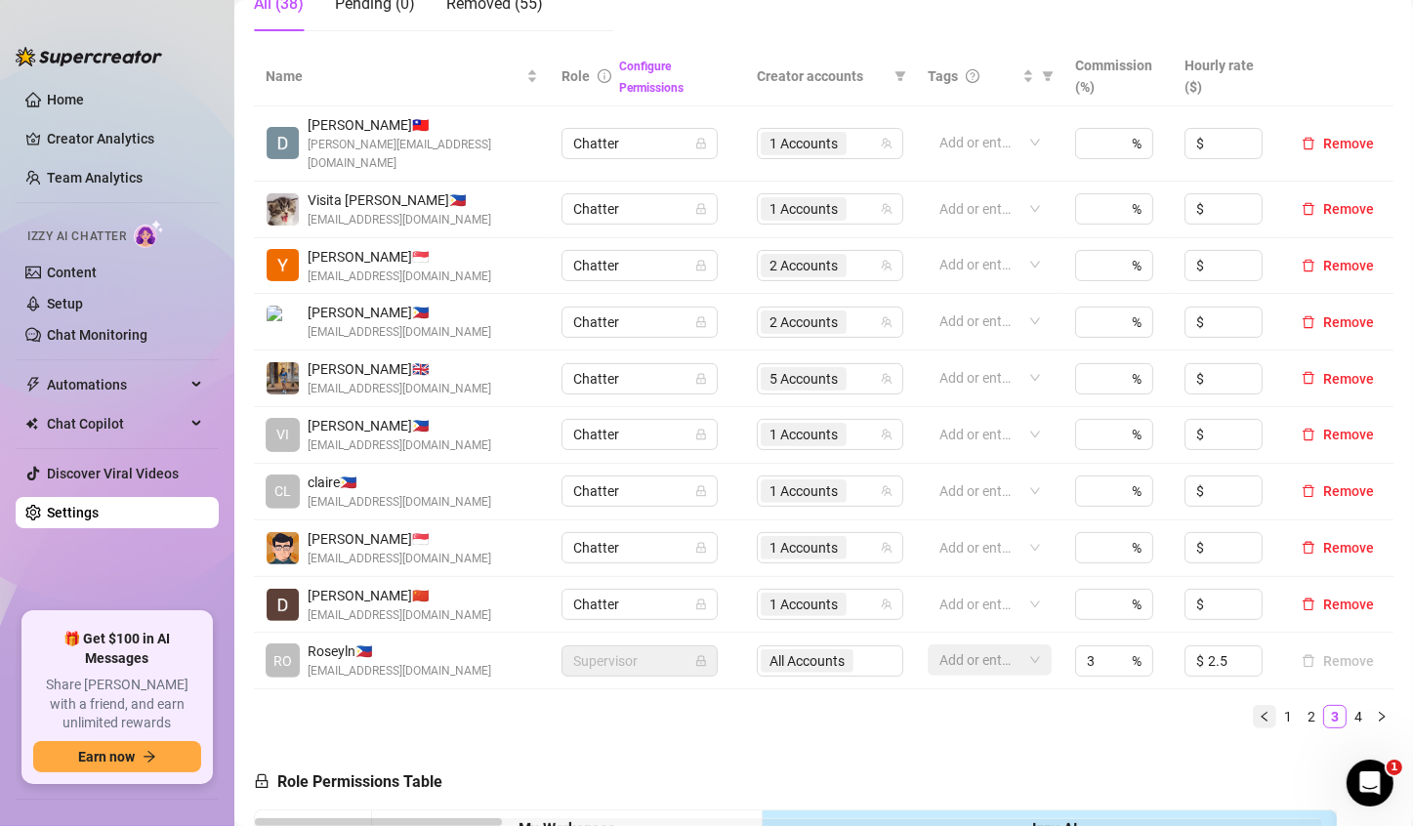
click at [1259, 711] on icon "left" at bounding box center [1265, 717] width 12 height 12
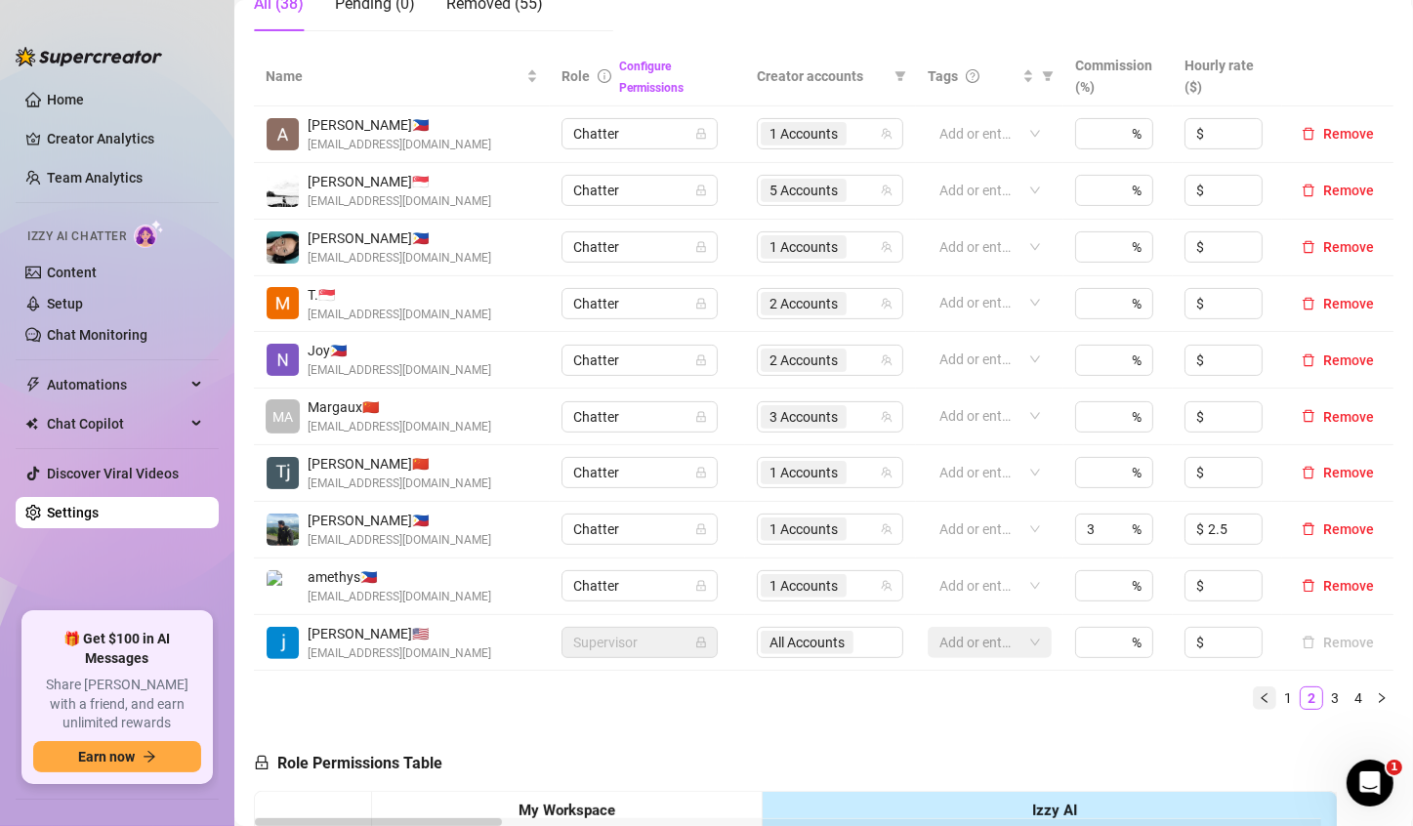
click at [1259, 699] on icon "left" at bounding box center [1265, 698] width 12 height 12
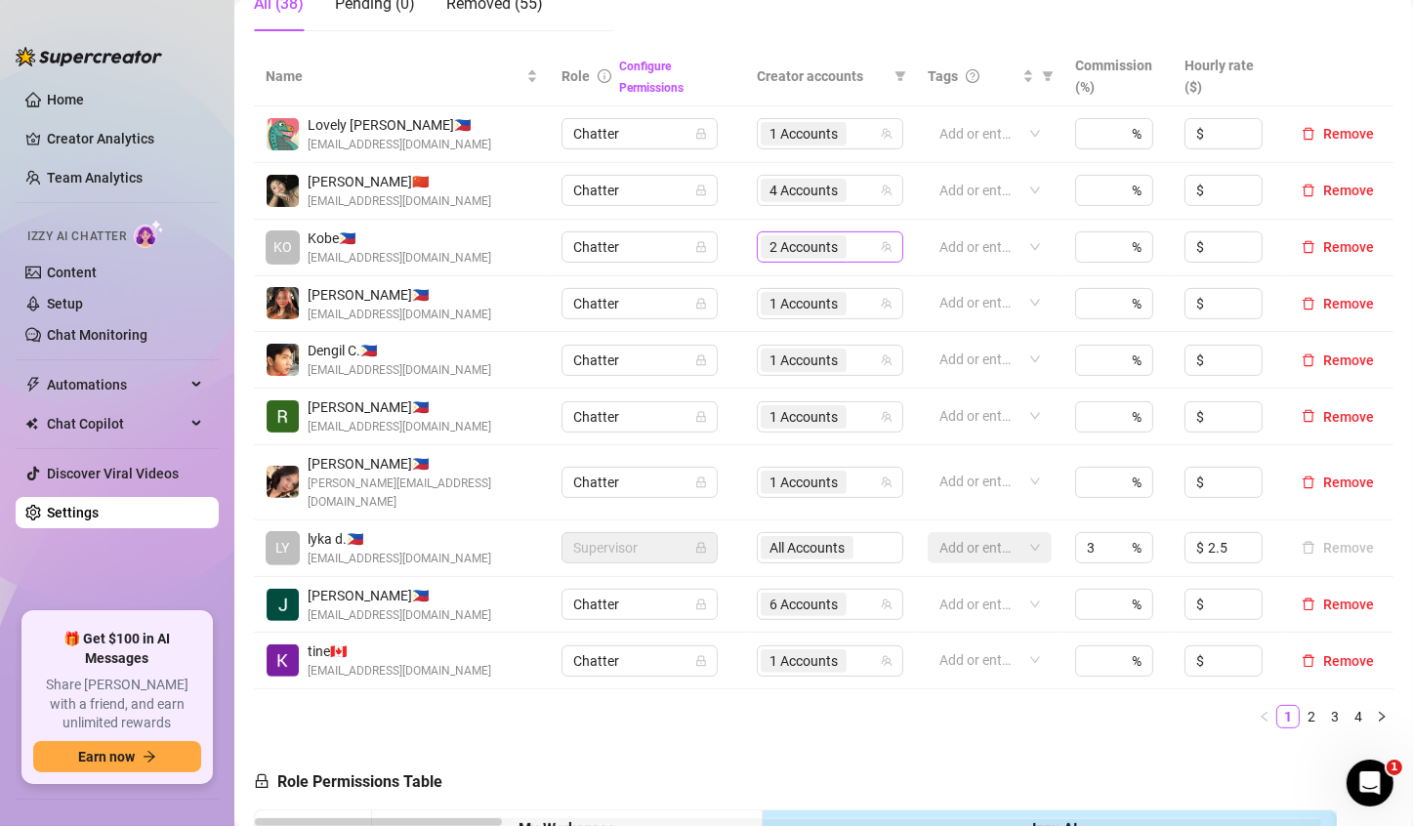
click at [797, 253] on span "2 Accounts" at bounding box center [803, 246] width 68 height 21
